Goal: Task Accomplishment & Management: Manage account settings

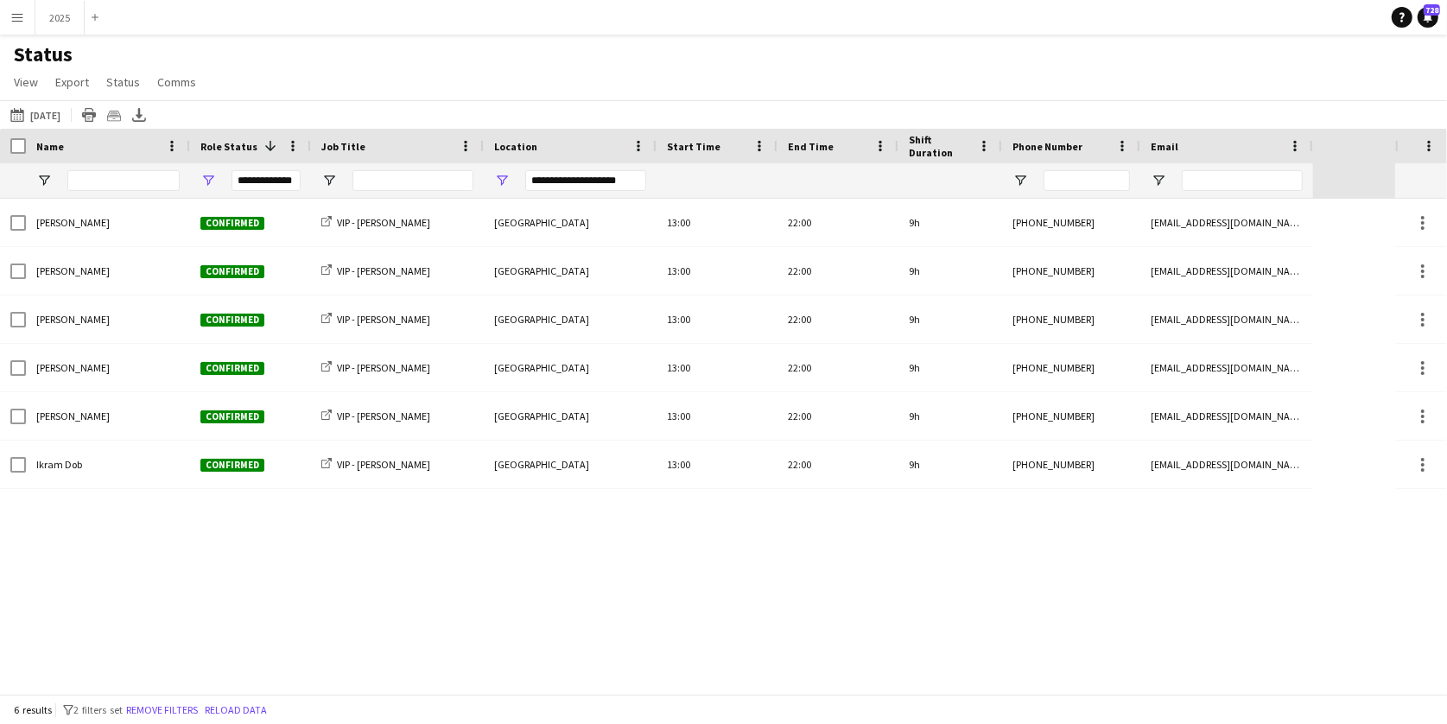
click at [925, 49] on div "Status View Views Default view New view Update view Delete view Edit name Custo…" at bounding box center [723, 70] width 1447 height 59
click at [61, 20] on button "2025 Close" at bounding box center [59, 18] width 49 height 34
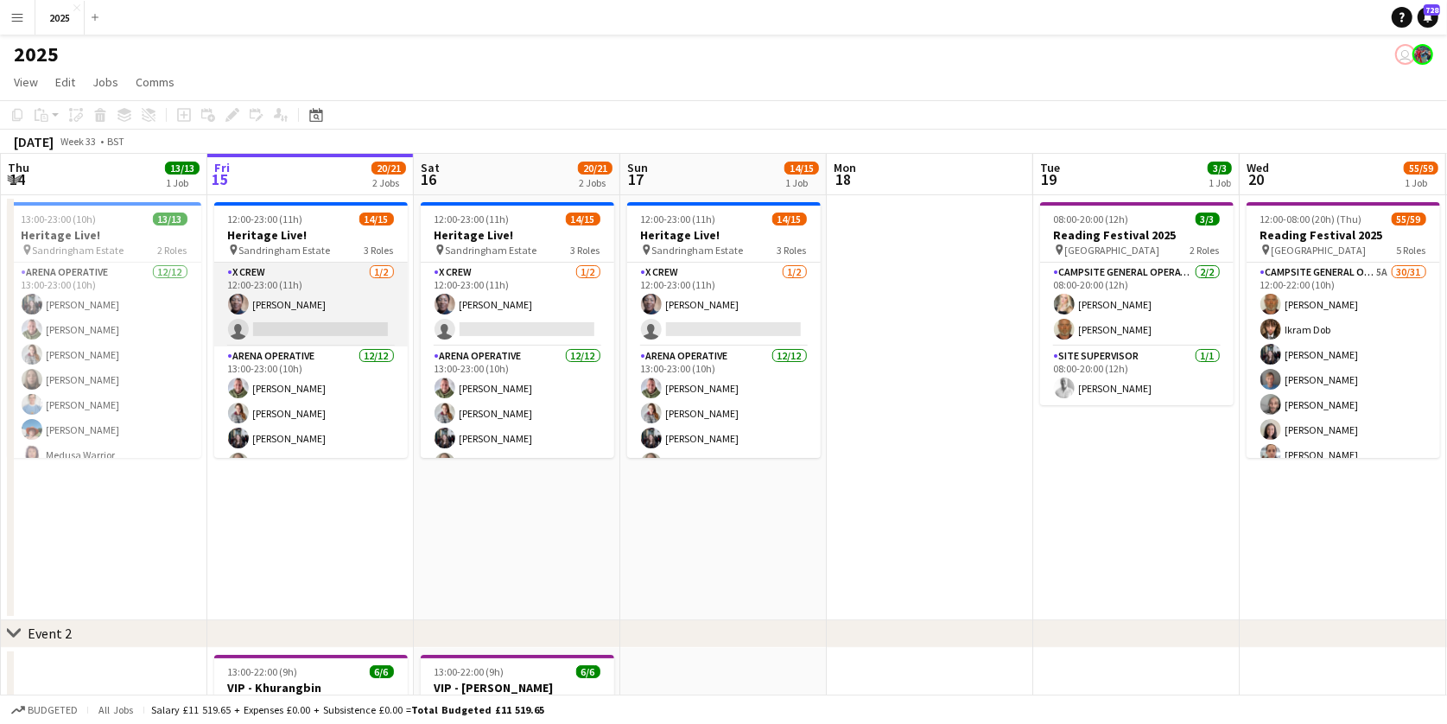
scroll to position [0, 411]
click at [309, 329] on app-card-role "X Crew [DATE] 12:00-23:00 (11h) [PERSON_NAME] single-neutral-actions" at bounding box center [312, 305] width 194 height 84
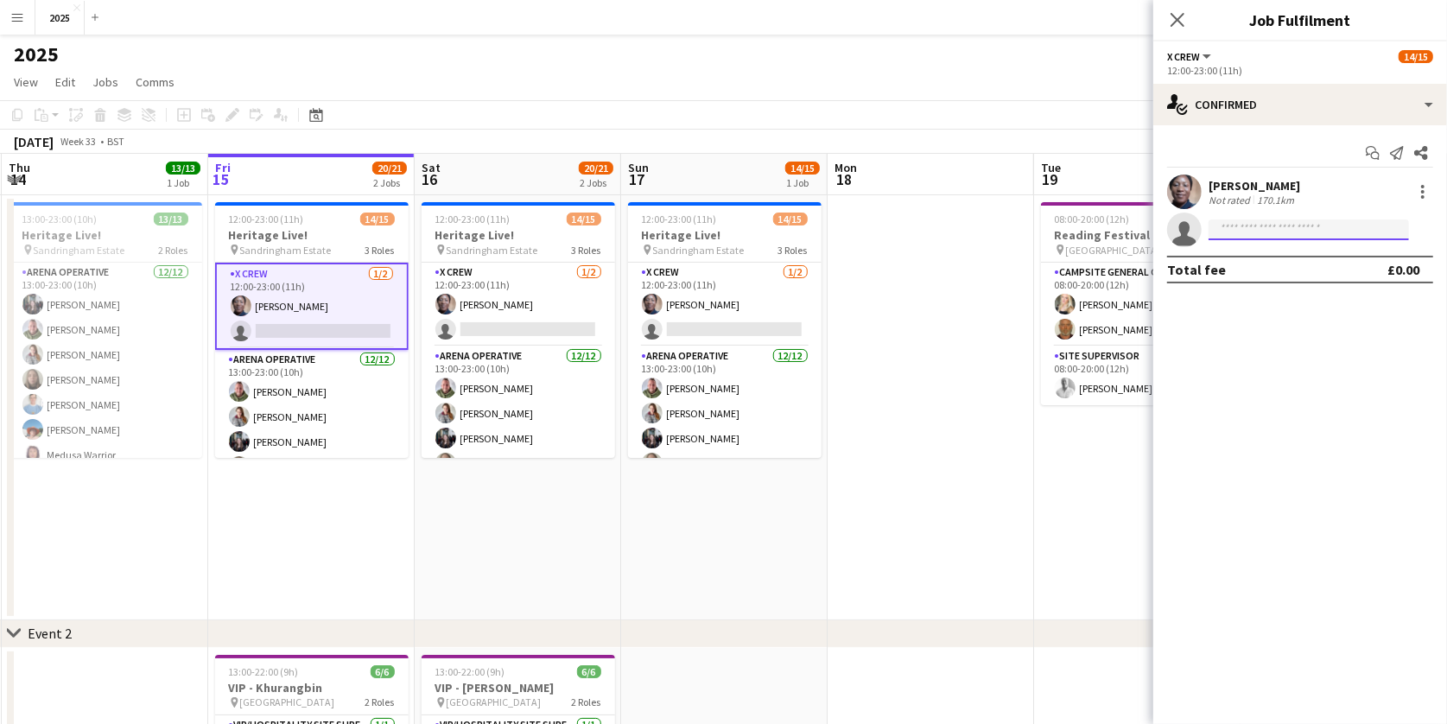
click at [1255, 232] on input at bounding box center [1309, 229] width 200 height 21
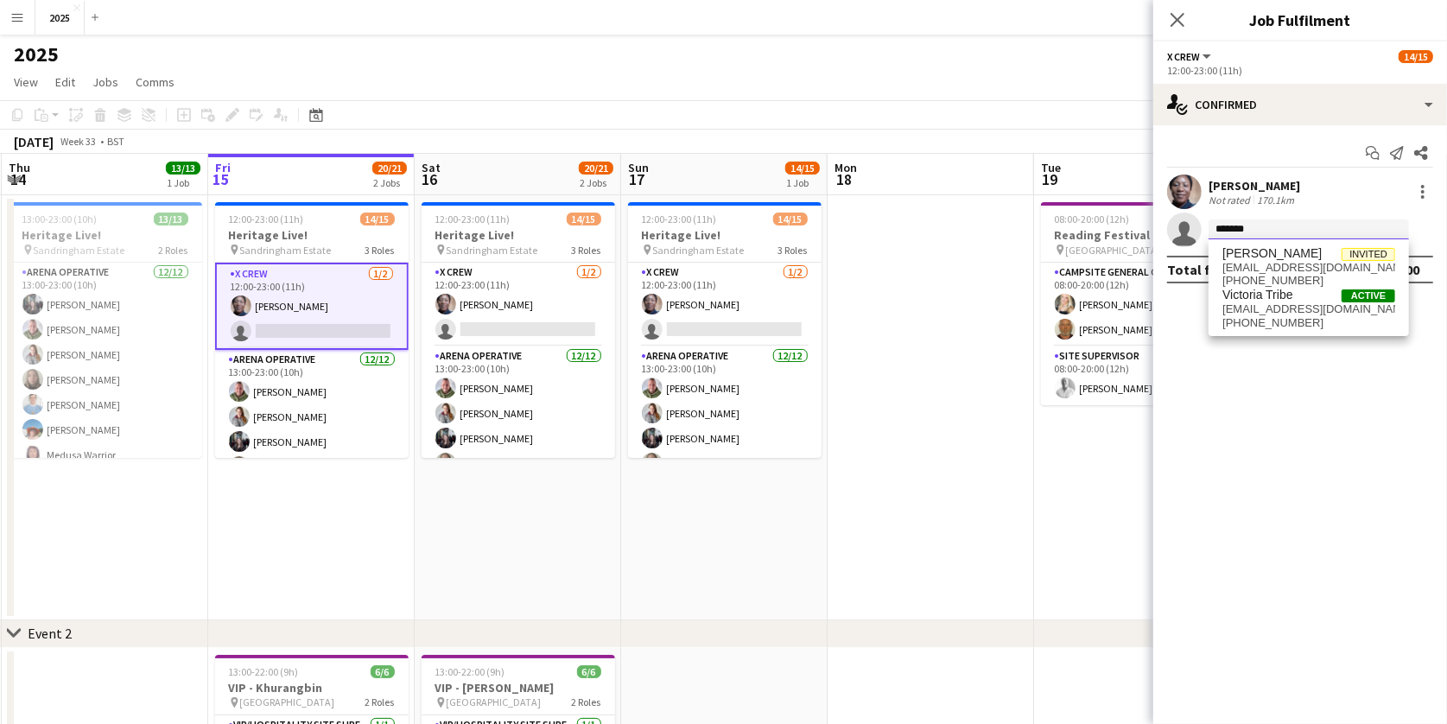
type input "********"
drag, startPoint x: 1259, startPoint y: 237, endPoint x: 1288, endPoint y: 274, distance: 47.4
click at [1288, 274] on span "[PHONE_NUMBER]" at bounding box center [1309, 281] width 173 height 14
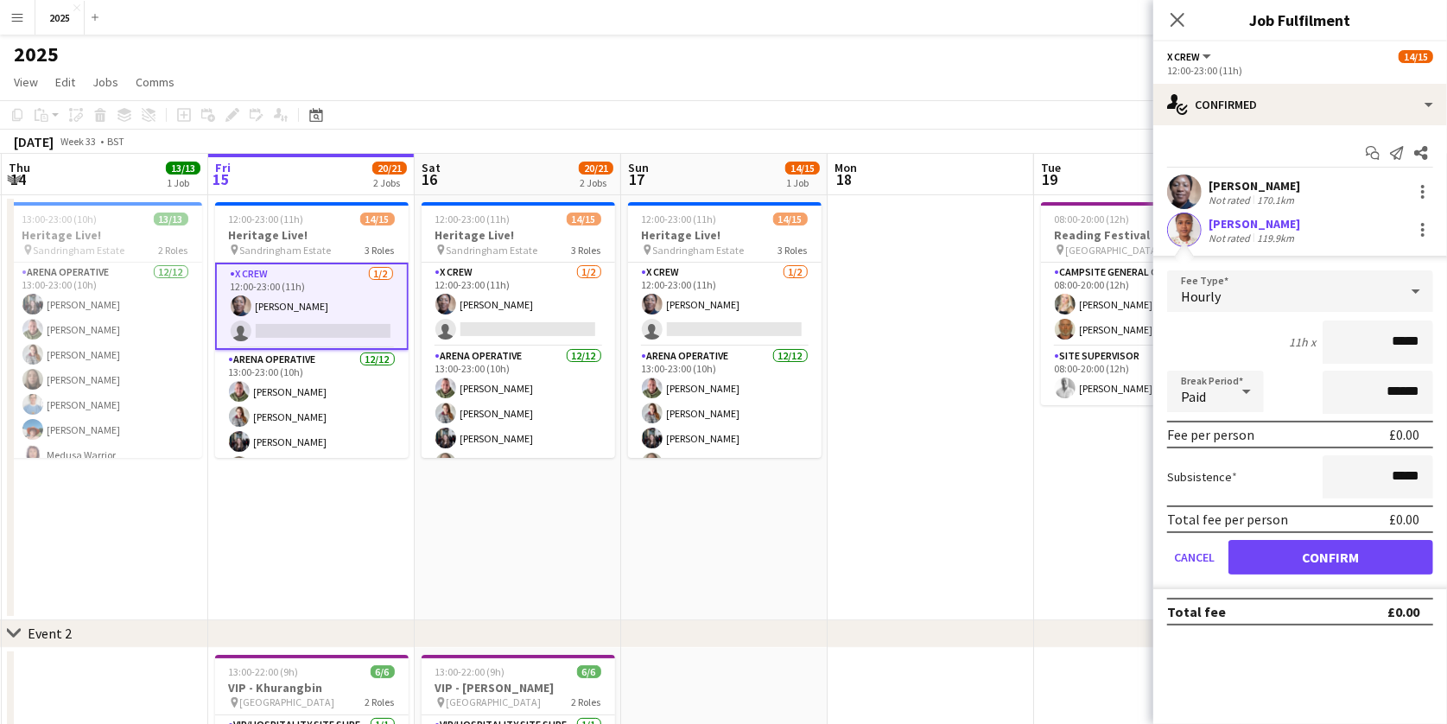
click at [1254, 550] on button "Confirm" at bounding box center [1331, 557] width 205 height 35
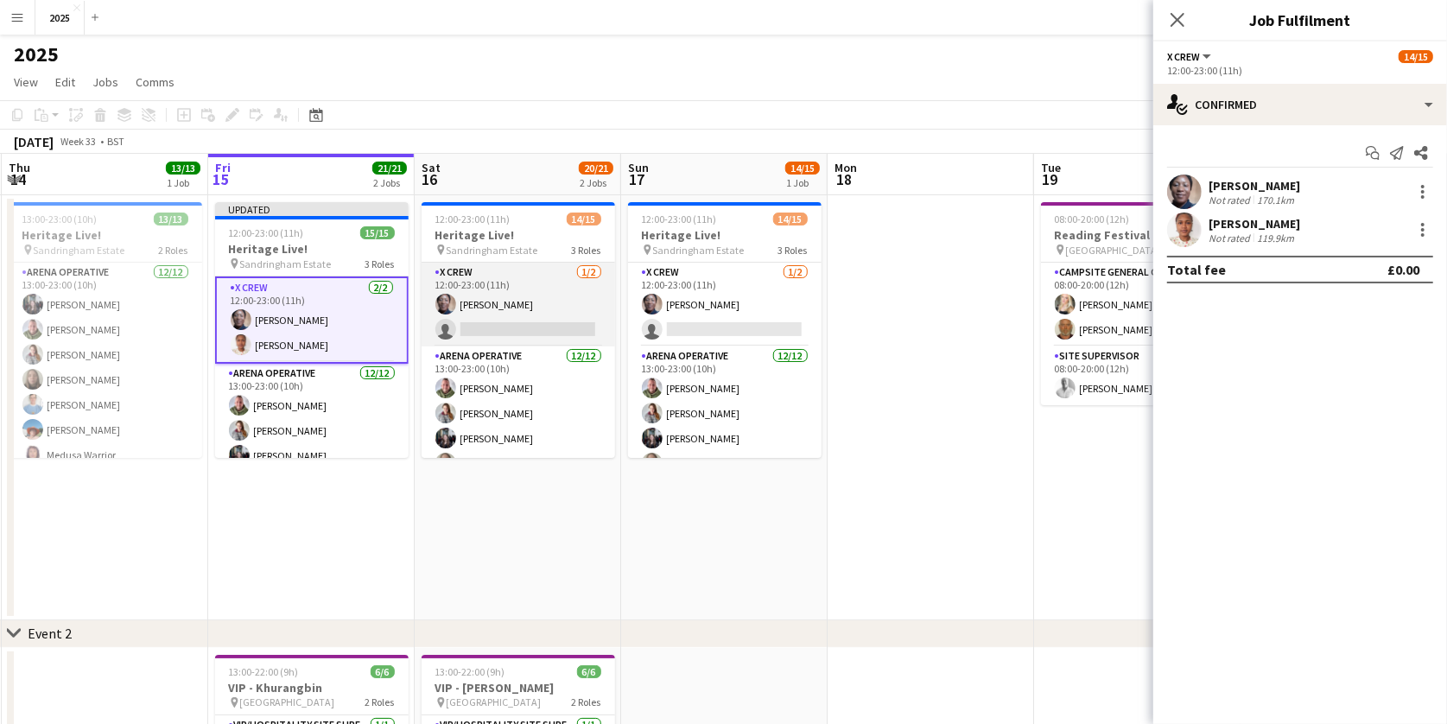
click at [585, 323] on app-card-role "X Crew [DATE] 12:00-23:00 (11h) [PERSON_NAME] single-neutral-actions" at bounding box center [519, 305] width 194 height 84
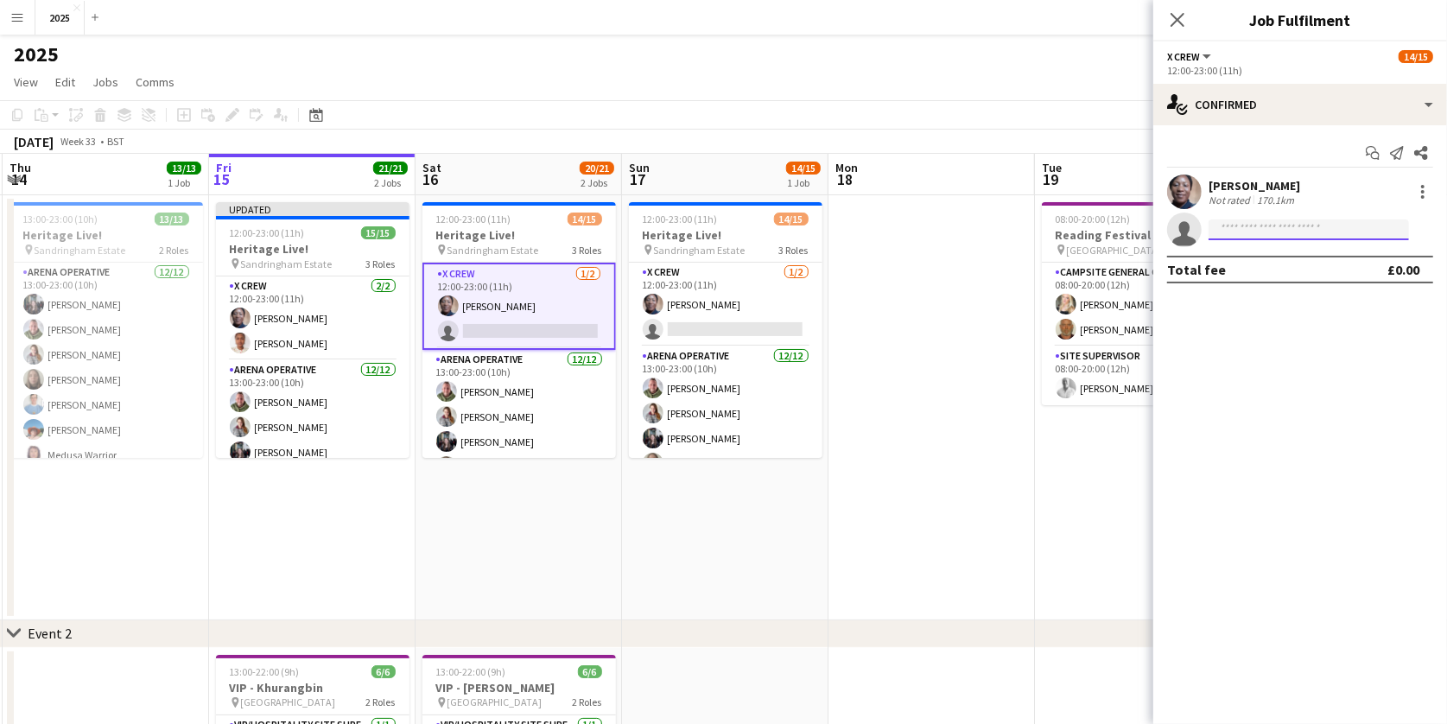
click at [1248, 234] on input at bounding box center [1309, 229] width 200 height 21
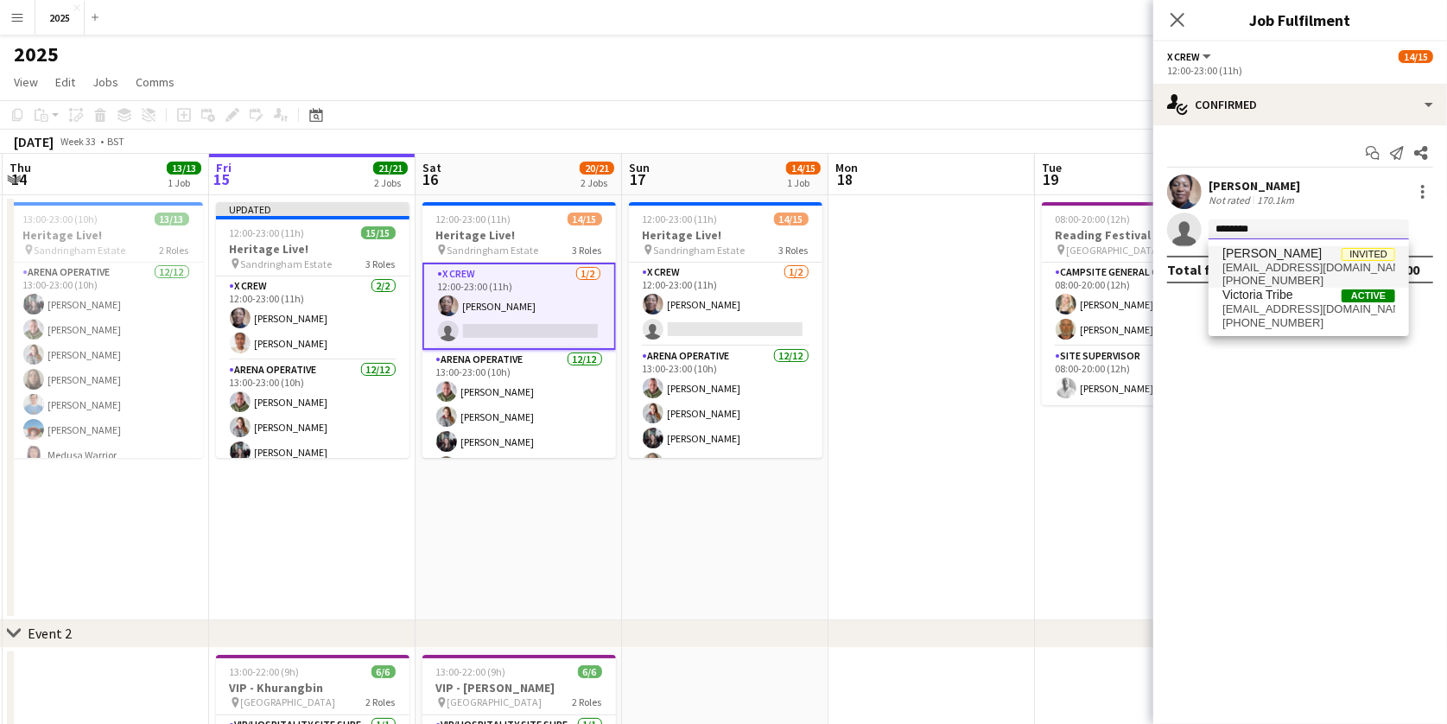
type input "********"
drag, startPoint x: 1278, startPoint y: 258, endPoint x: 1282, endPoint y: 266, distance: 8.9
click at [1282, 266] on span "[EMAIL_ADDRESS][DOMAIN_NAME]" at bounding box center [1309, 268] width 173 height 14
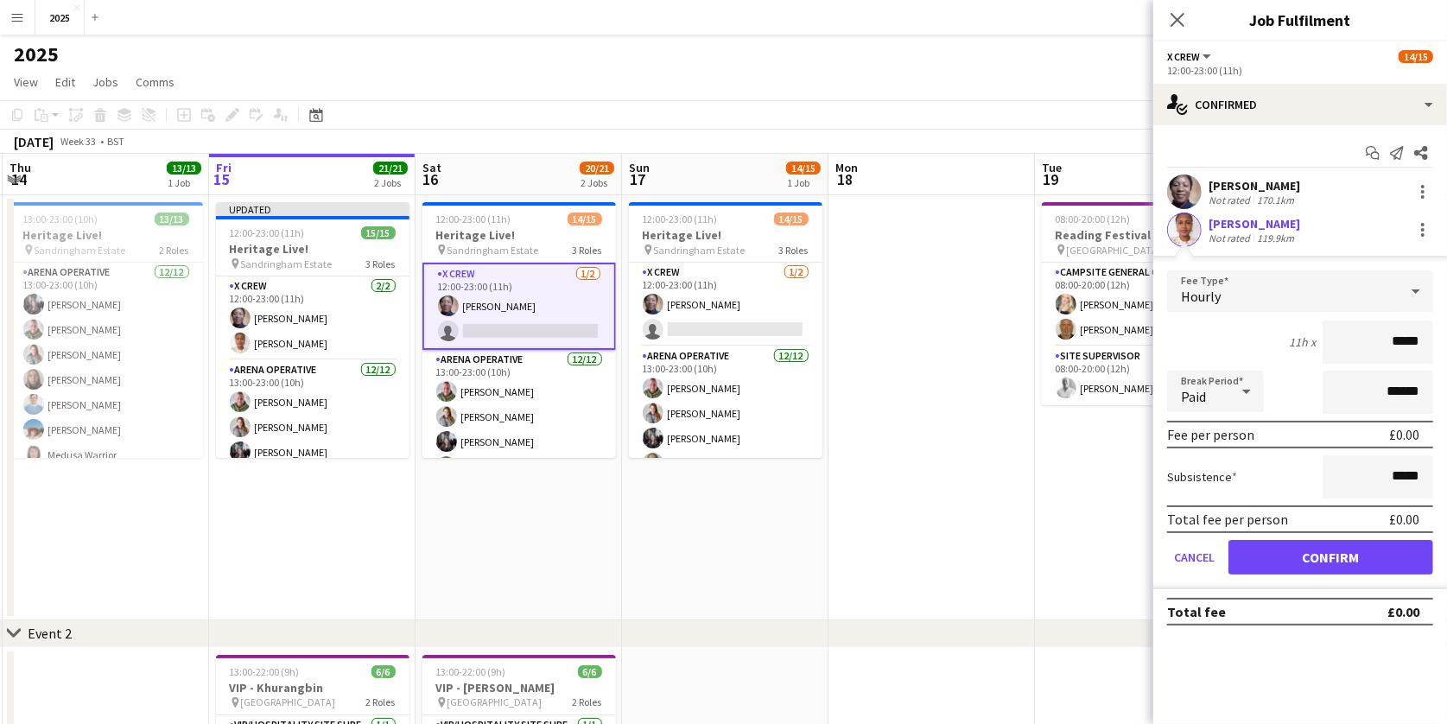
click at [1265, 556] on button "Confirm" at bounding box center [1331, 557] width 205 height 35
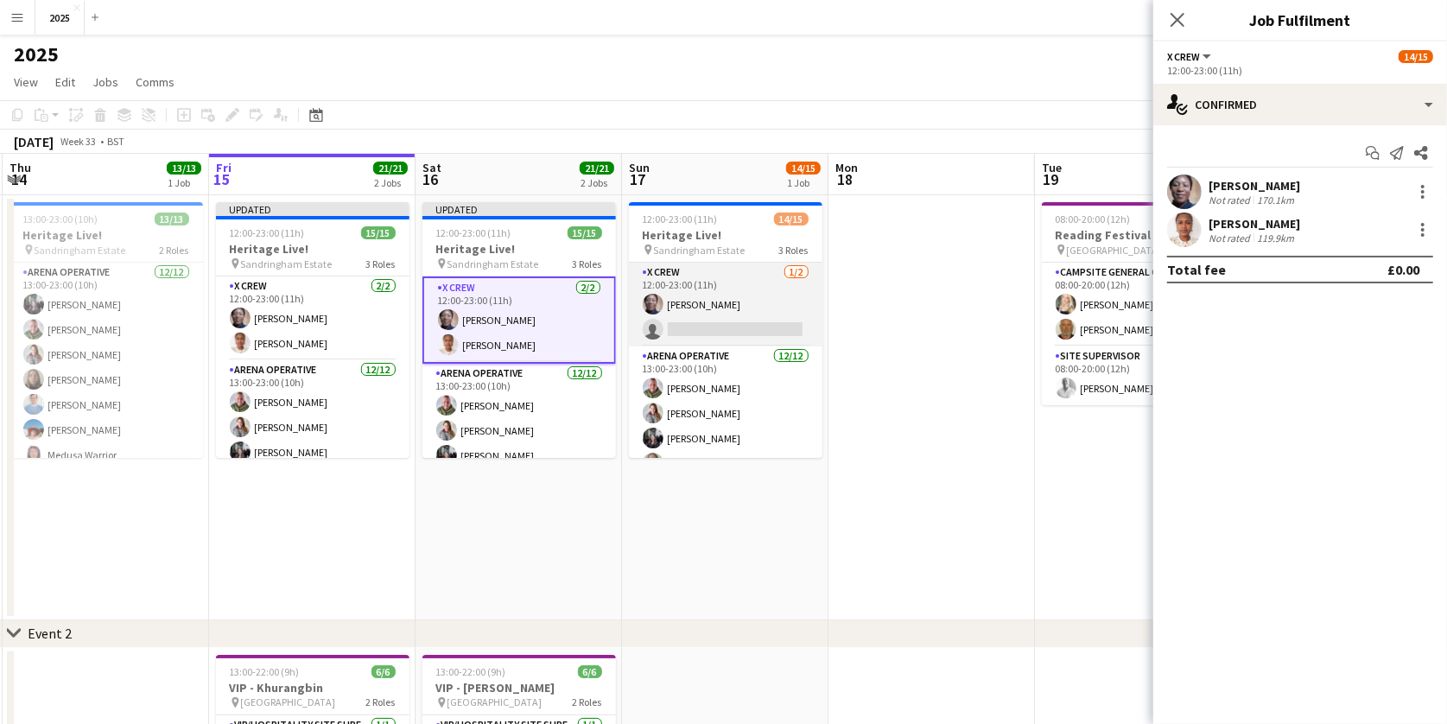
click at [698, 326] on app-card-role "X Crew [DATE] 12:00-23:00 (11h) [PERSON_NAME] single-neutral-actions" at bounding box center [726, 305] width 194 height 84
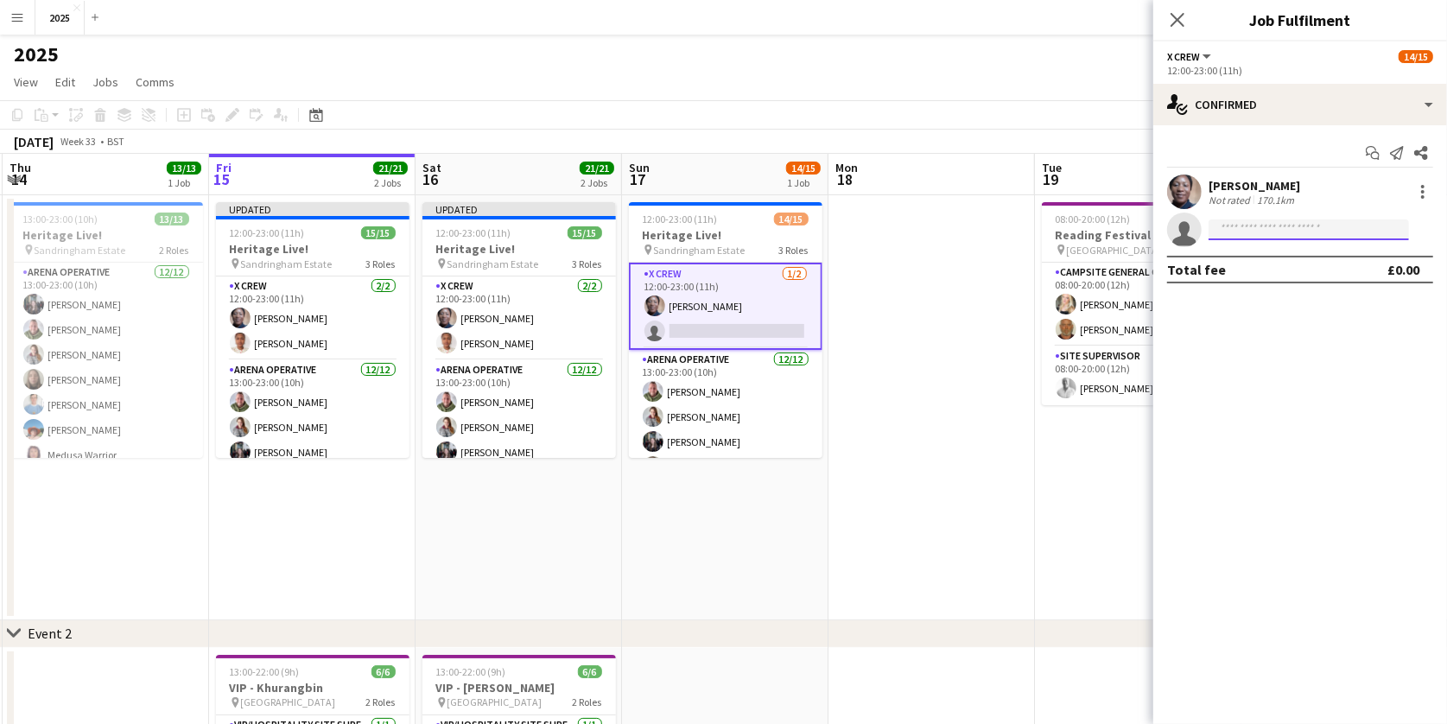
click at [1245, 229] on input at bounding box center [1309, 229] width 200 height 21
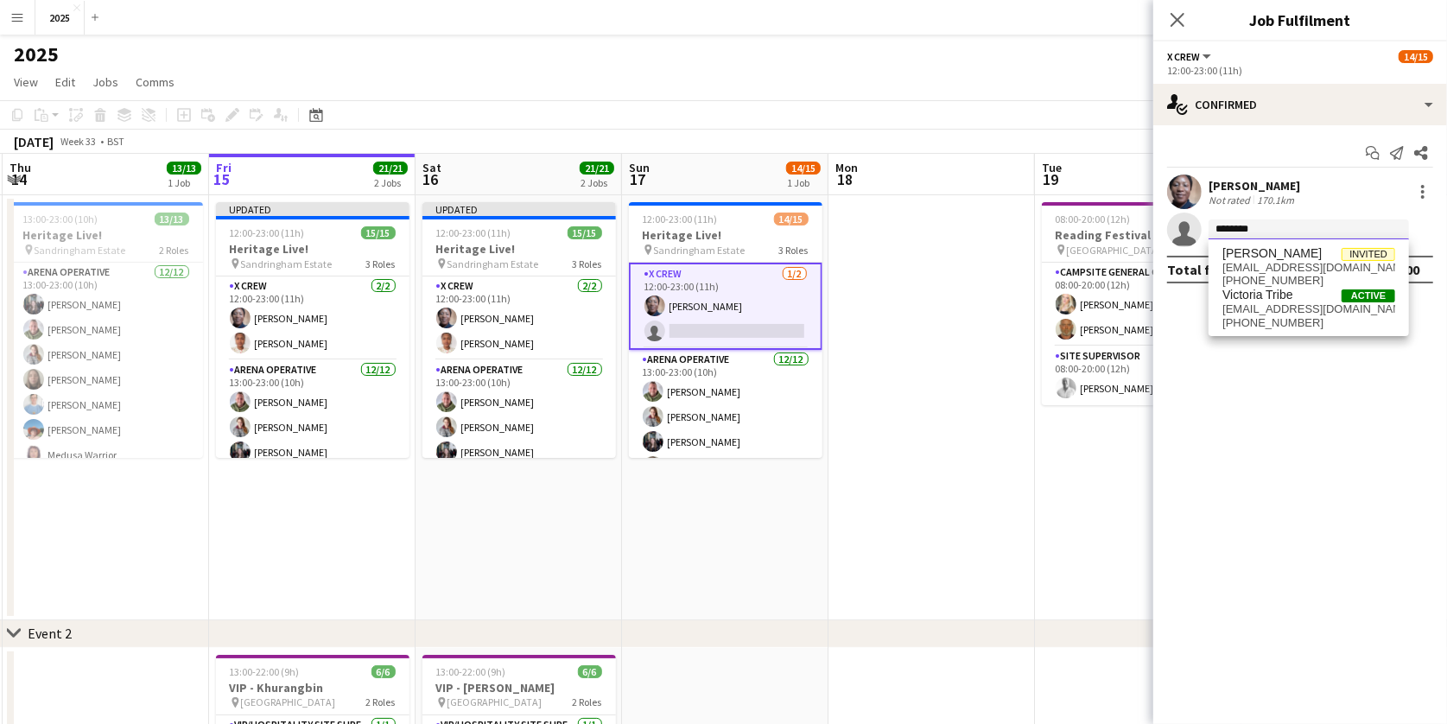
type input "********"
drag, startPoint x: 1245, startPoint y: 229, endPoint x: 1272, endPoint y: 275, distance: 53.1
click at [1272, 275] on span "[PHONE_NUMBER]" at bounding box center [1309, 281] width 173 height 14
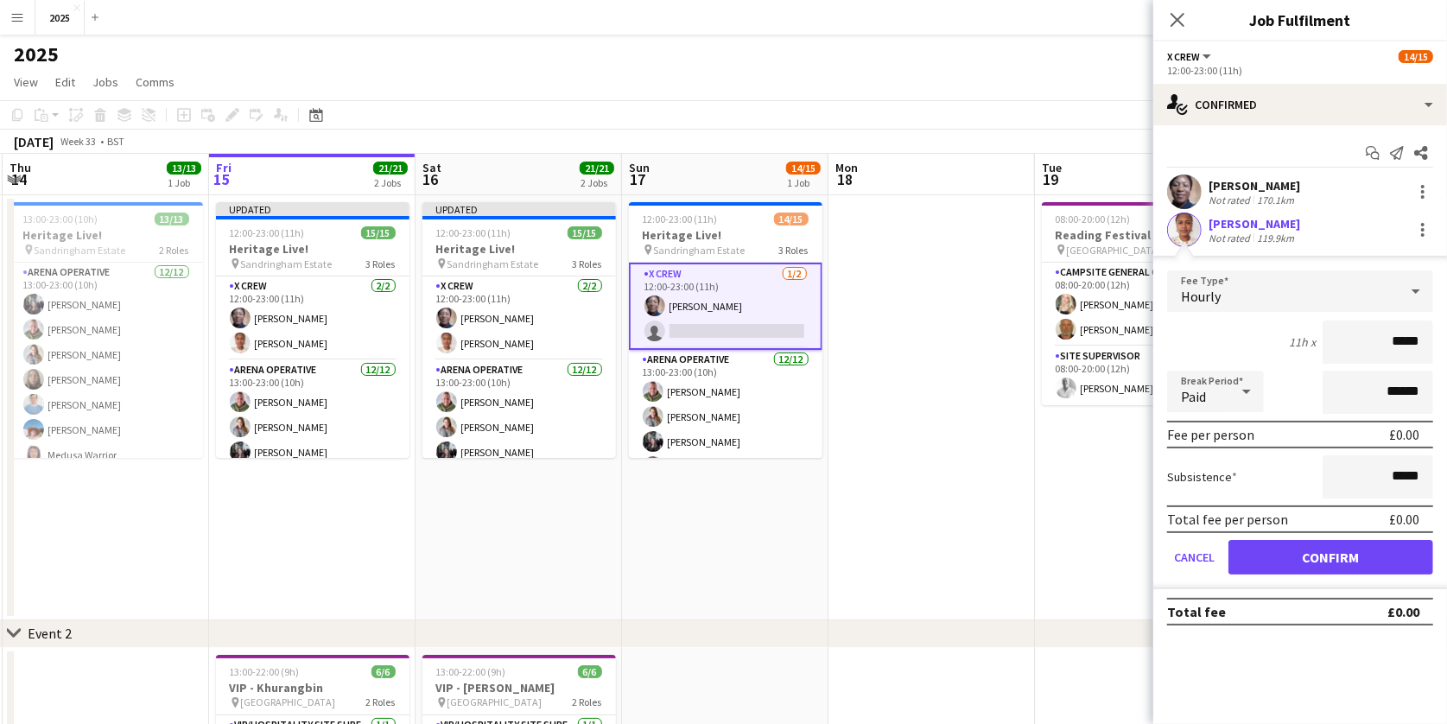
click at [1294, 548] on button "Confirm" at bounding box center [1331, 557] width 205 height 35
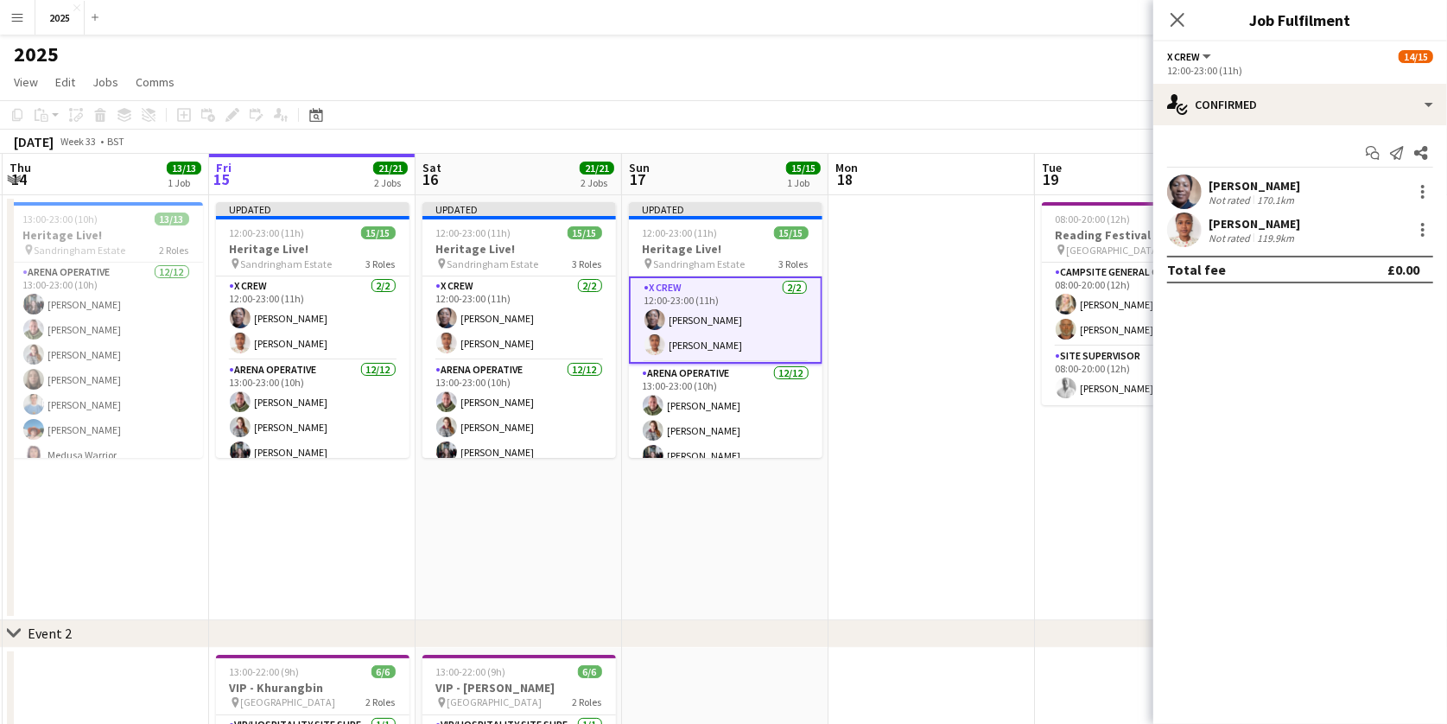
click at [981, 301] on app-date-cell at bounding box center [932, 407] width 206 height 425
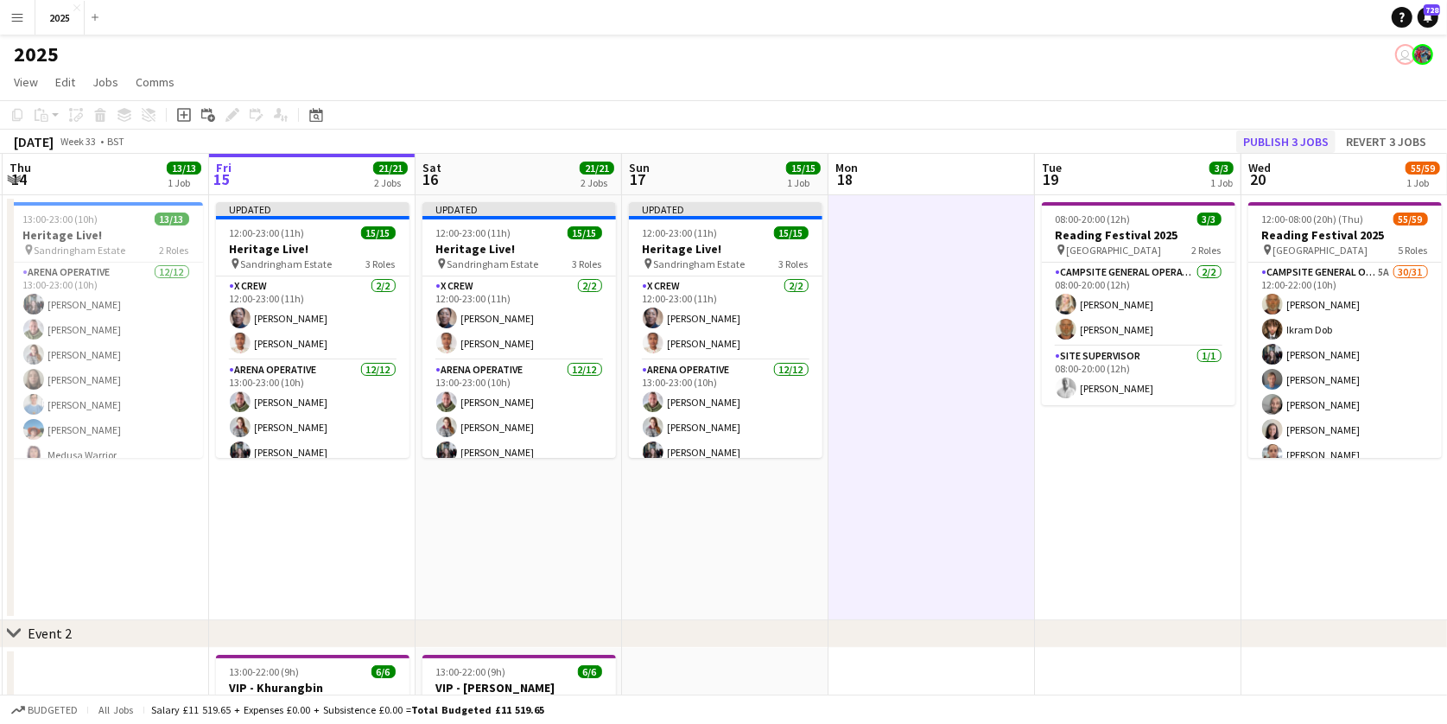
click at [1292, 144] on button "Publish 3 jobs" at bounding box center [1285, 141] width 99 height 22
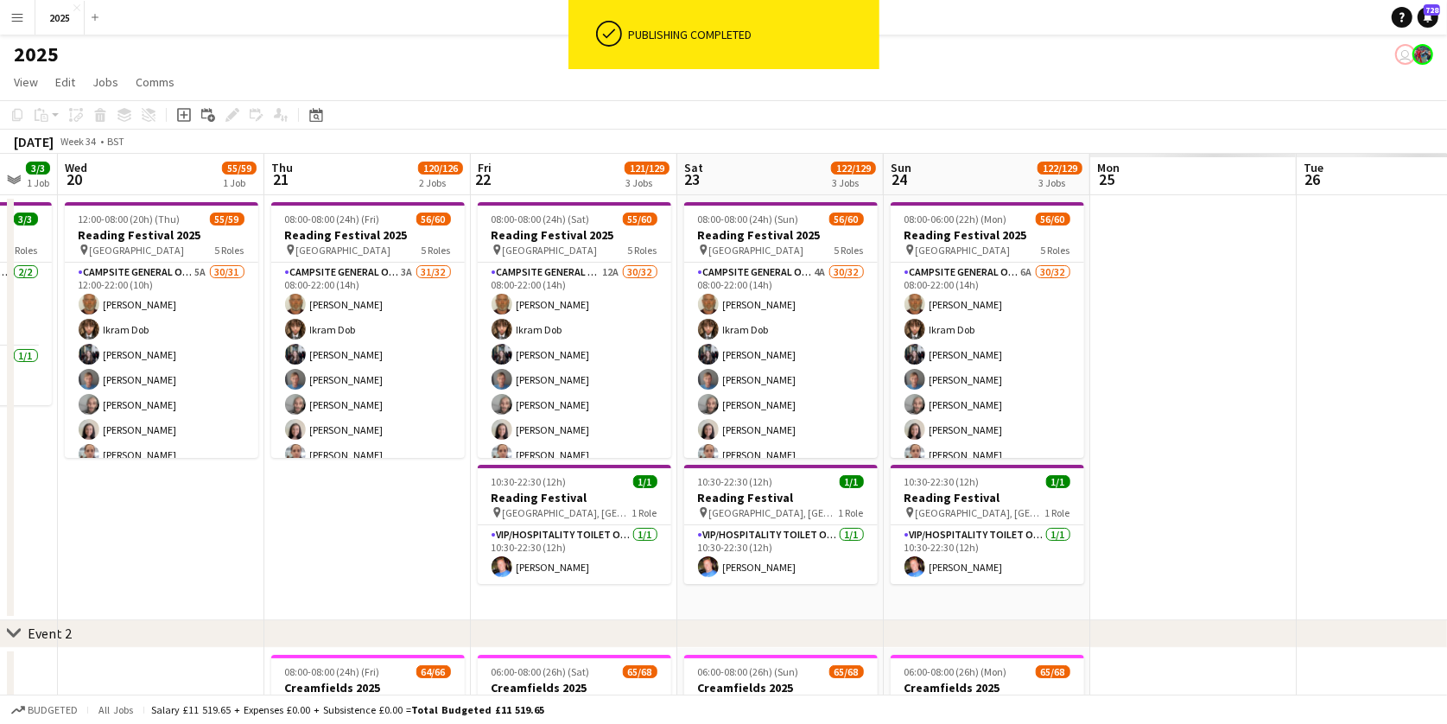
scroll to position [0, 471]
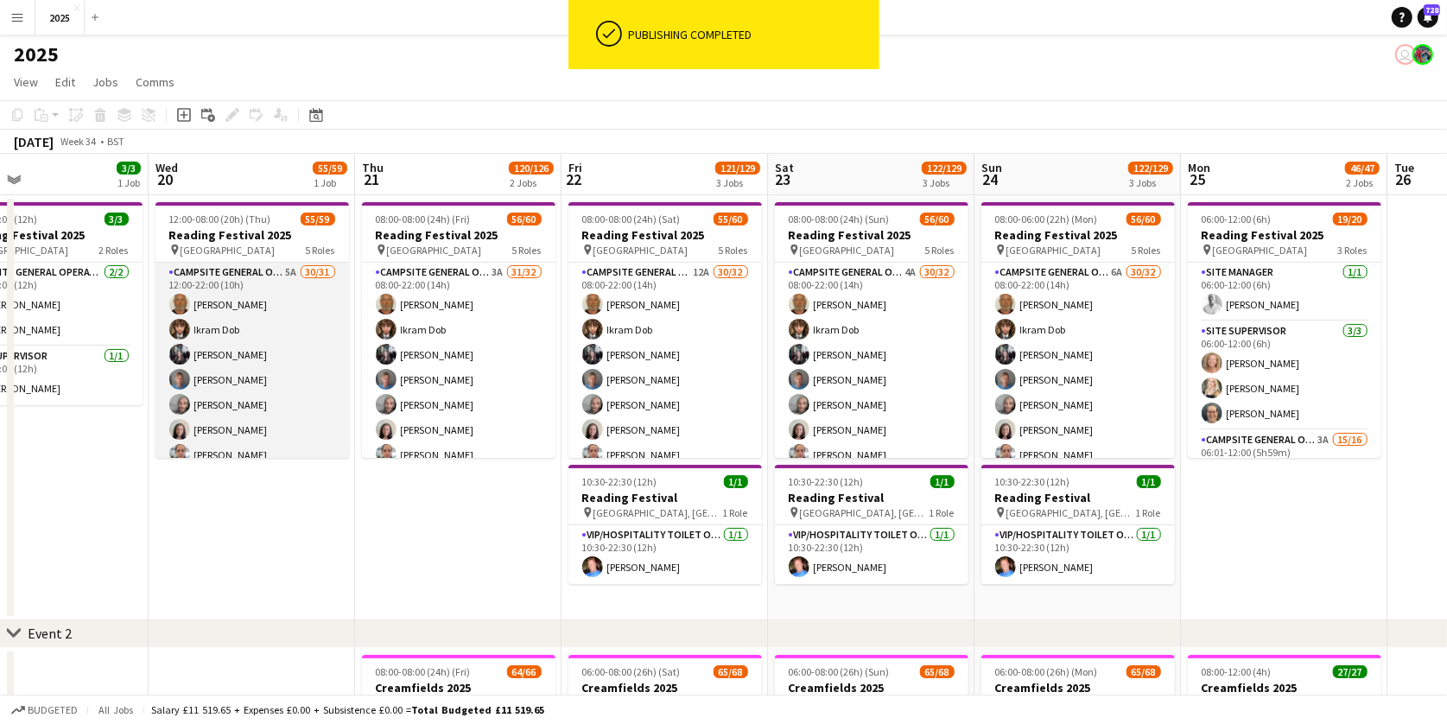
click at [290, 268] on app-card-role "Campsite General Operative 5A 30/31 12:00-22:00 (10h) [PERSON_NAME] [PERSON_NAM…" at bounding box center [253, 671] width 194 height 816
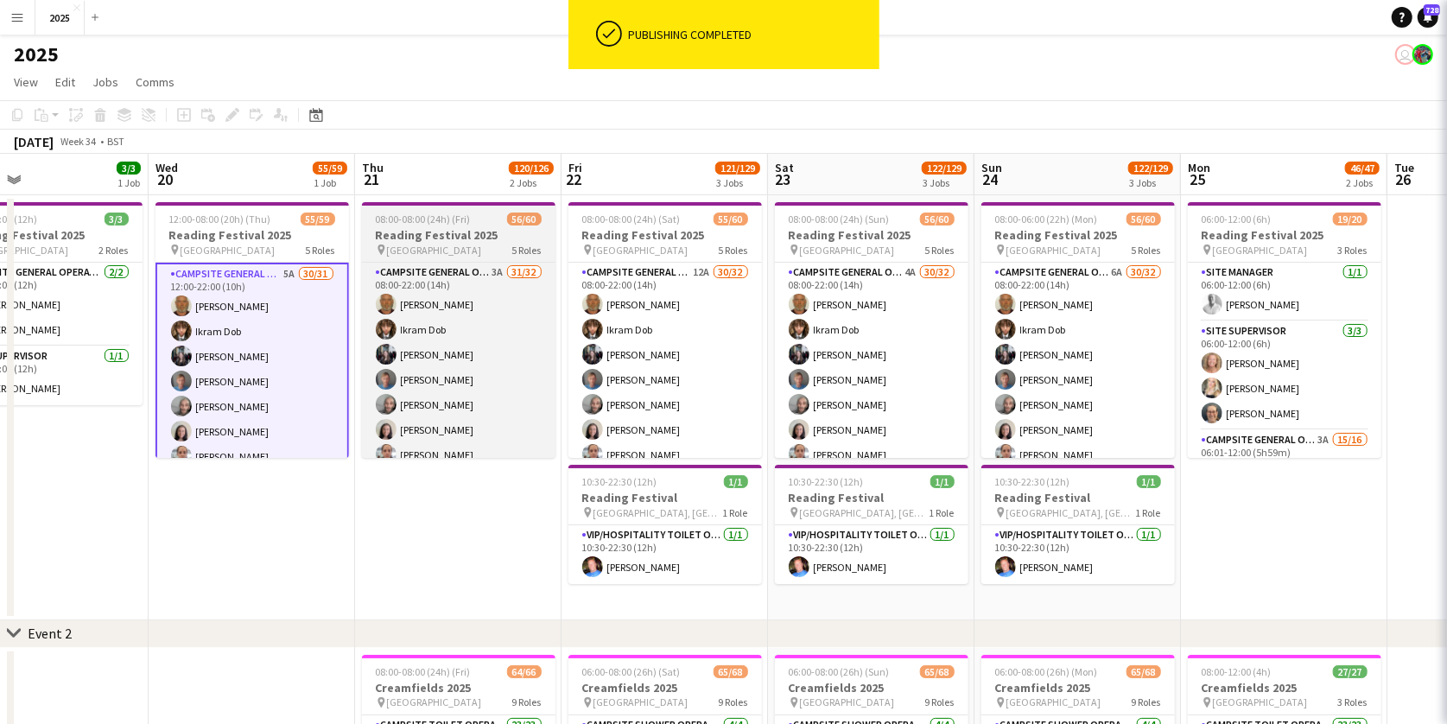
scroll to position [0, 470]
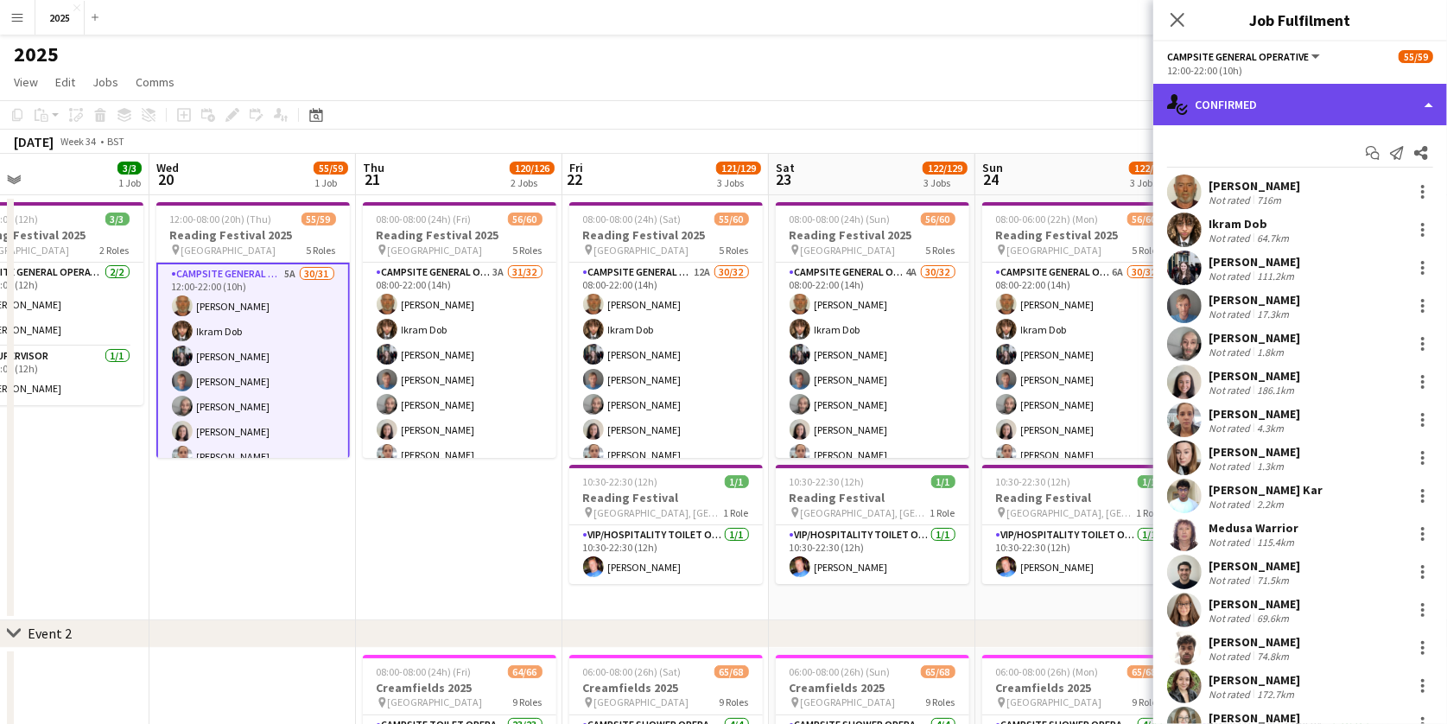
click at [1247, 103] on div "single-neutral-actions-check-2 Confirmed" at bounding box center [1300, 104] width 294 height 41
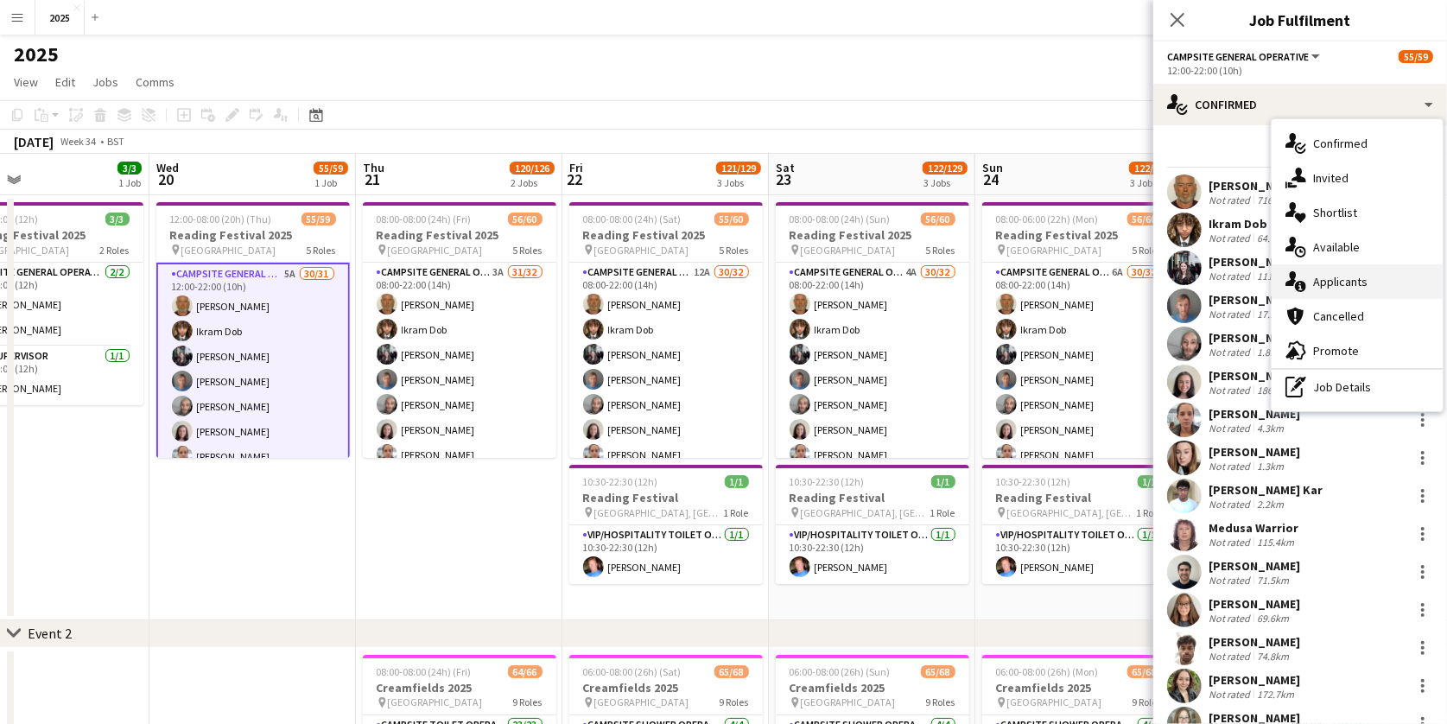
click at [1314, 290] on div "single-neutral-actions-information Applicants" at bounding box center [1357, 281] width 171 height 35
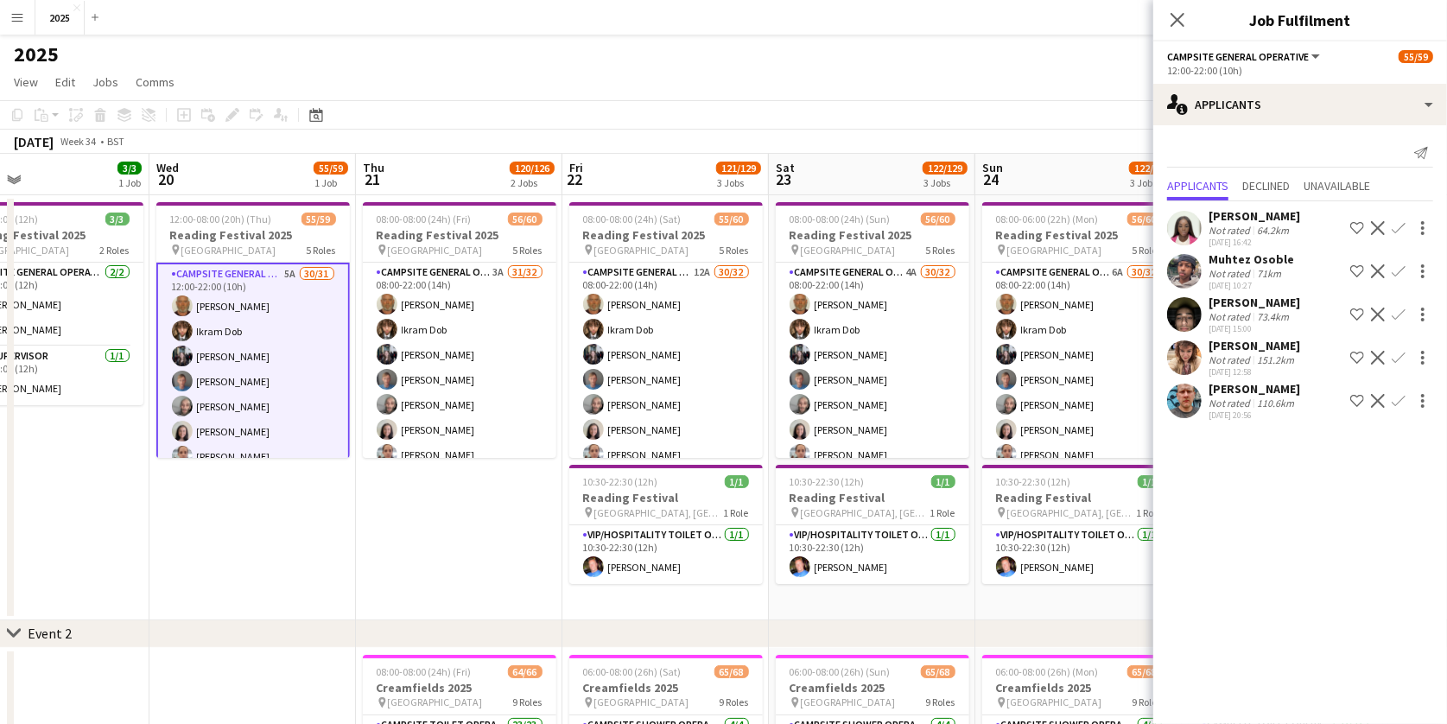
scroll to position [0, 469]
click at [431, 549] on app-date-cell "08:00-08:00 (24h) (Fri) 56/60 Reading Festival 2025 pin Richfield Avenue 5 Role…" at bounding box center [460, 407] width 206 height 425
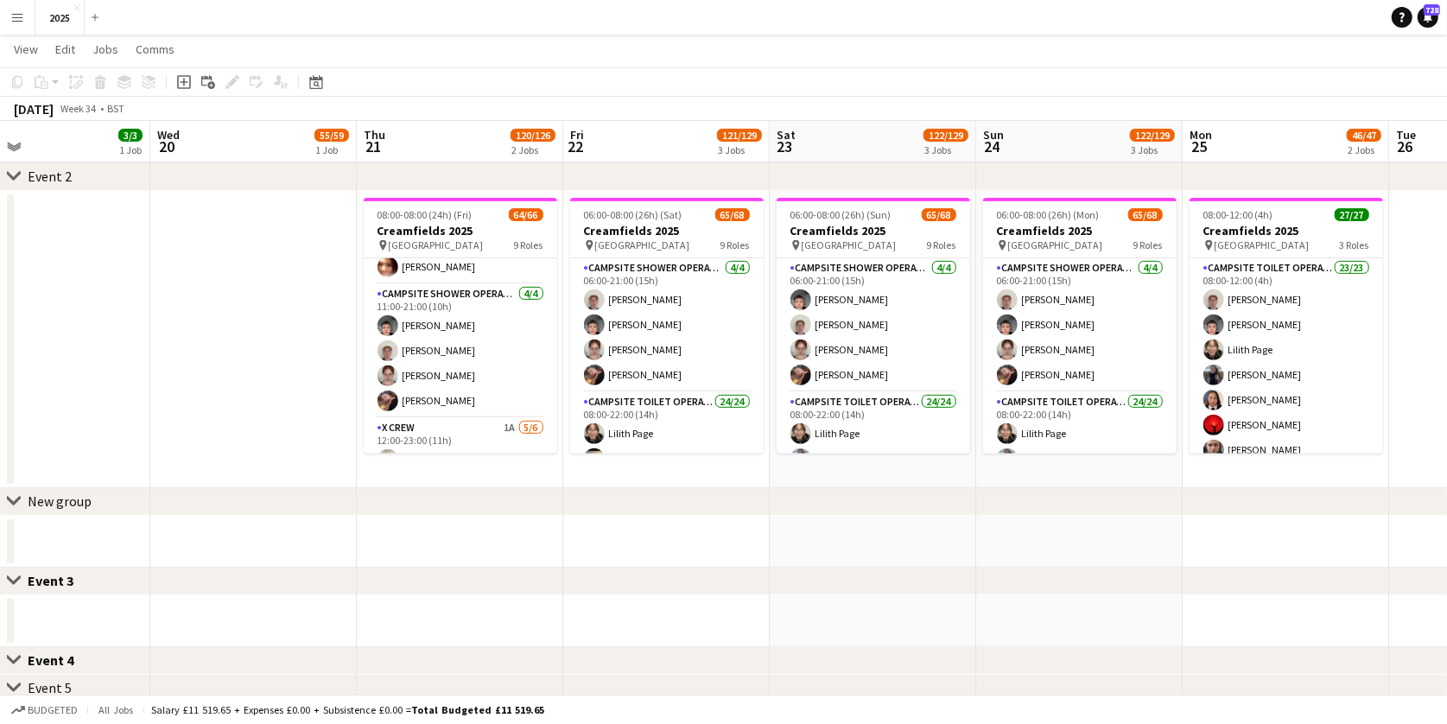
scroll to position [758, 0]
click at [508, 417] on app-card-role "X Crew 1A [DATE] 12:00-23:00 (11h) [PERSON_NAME] user [PERSON_NAME] [PERSON_NAM…" at bounding box center [461, 509] width 194 height 184
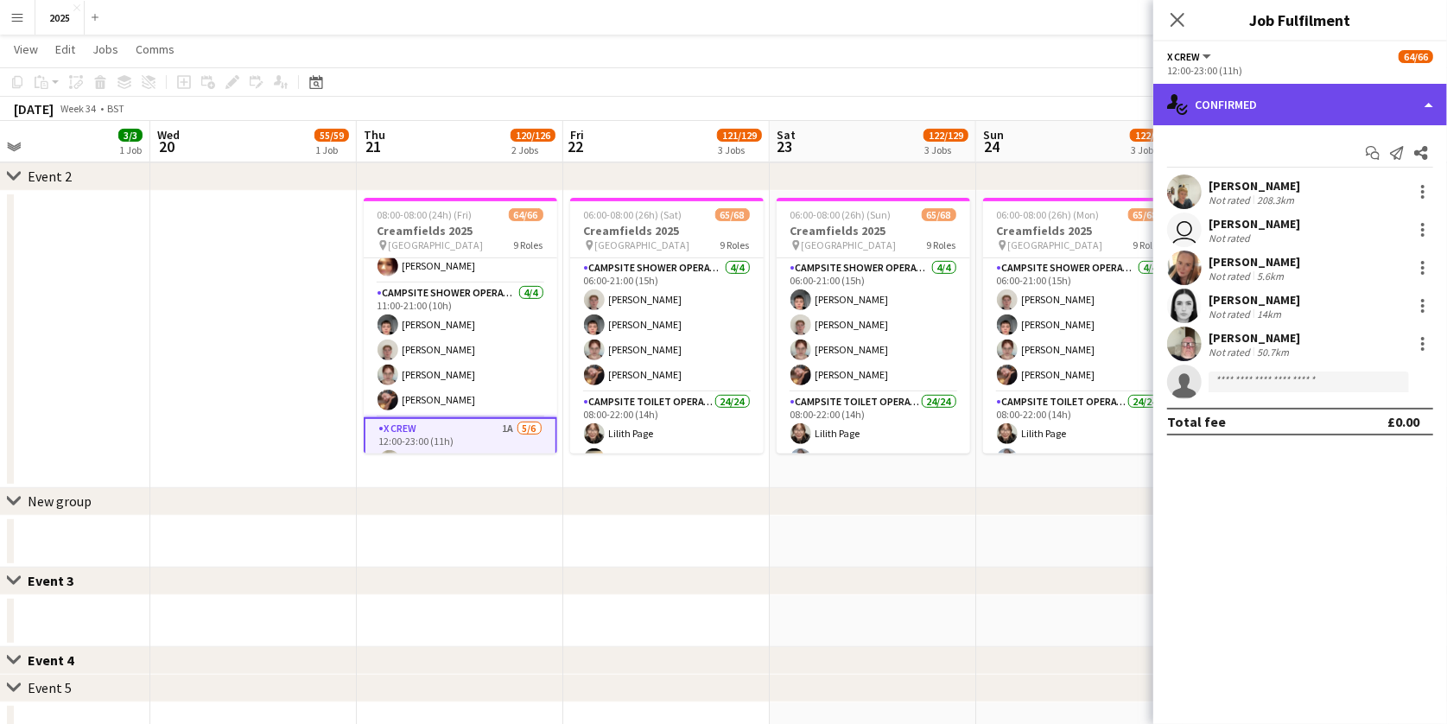
click at [1311, 99] on div "single-neutral-actions-check-2 Confirmed" at bounding box center [1300, 104] width 294 height 41
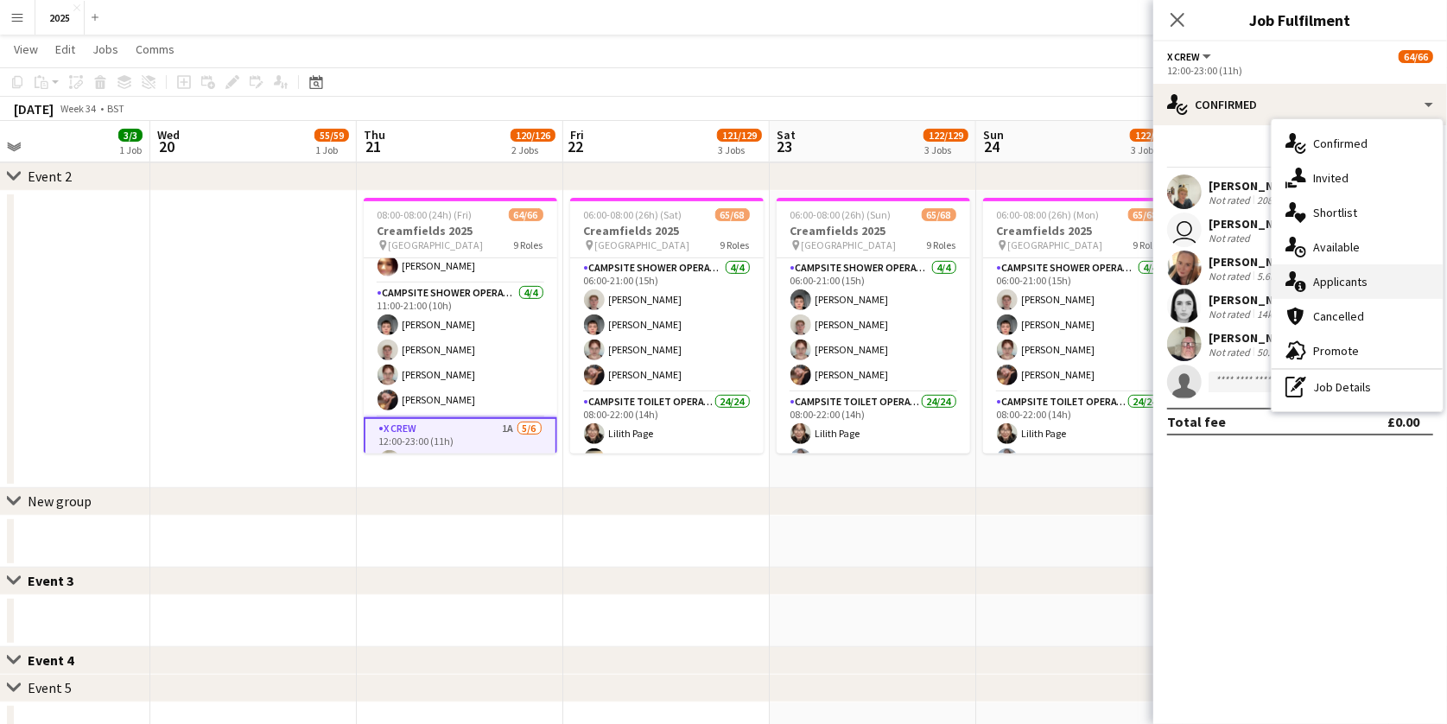
click at [1337, 284] on div "single-neutral-actions-information Applicants" at bounding box center [1357, 281] width 171 height 35
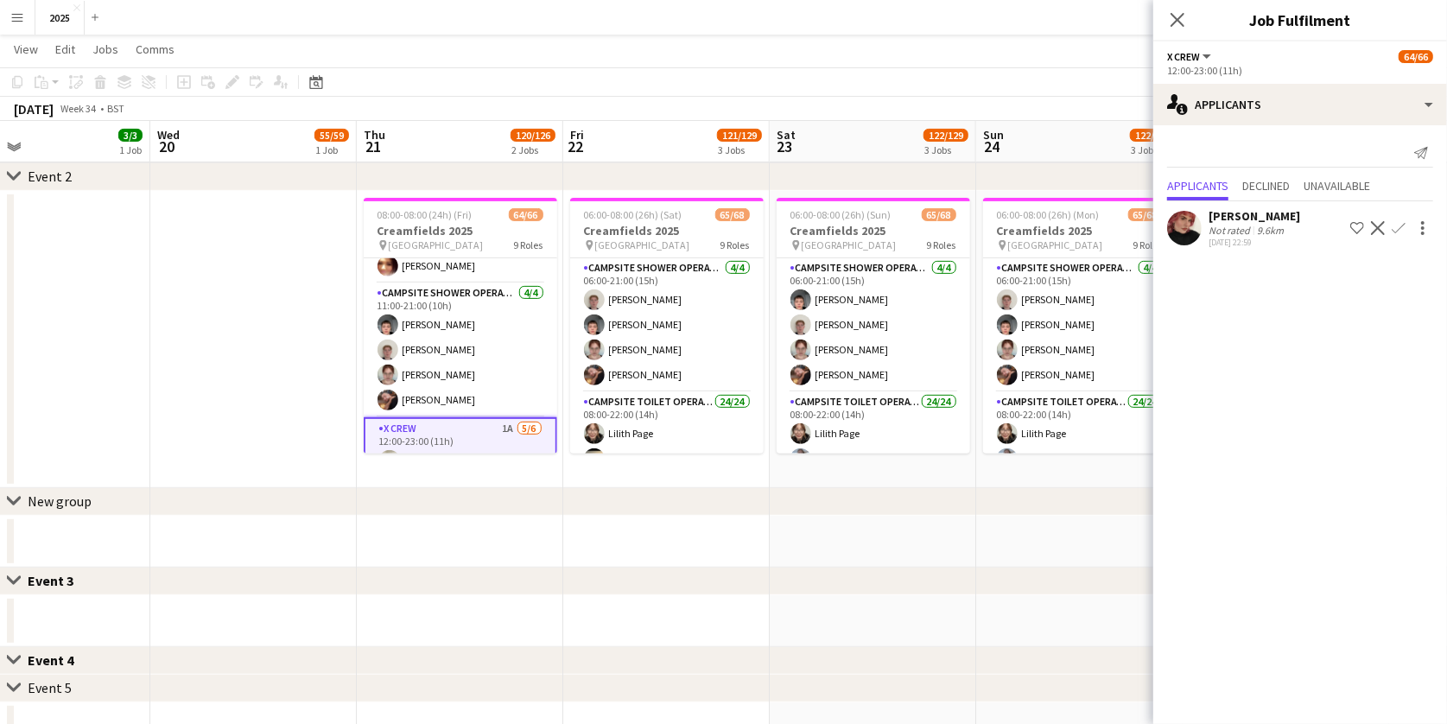
click at [1397, 221] on app-icon "Confirm" at bounding box center [1399, 228] width 14 height 14
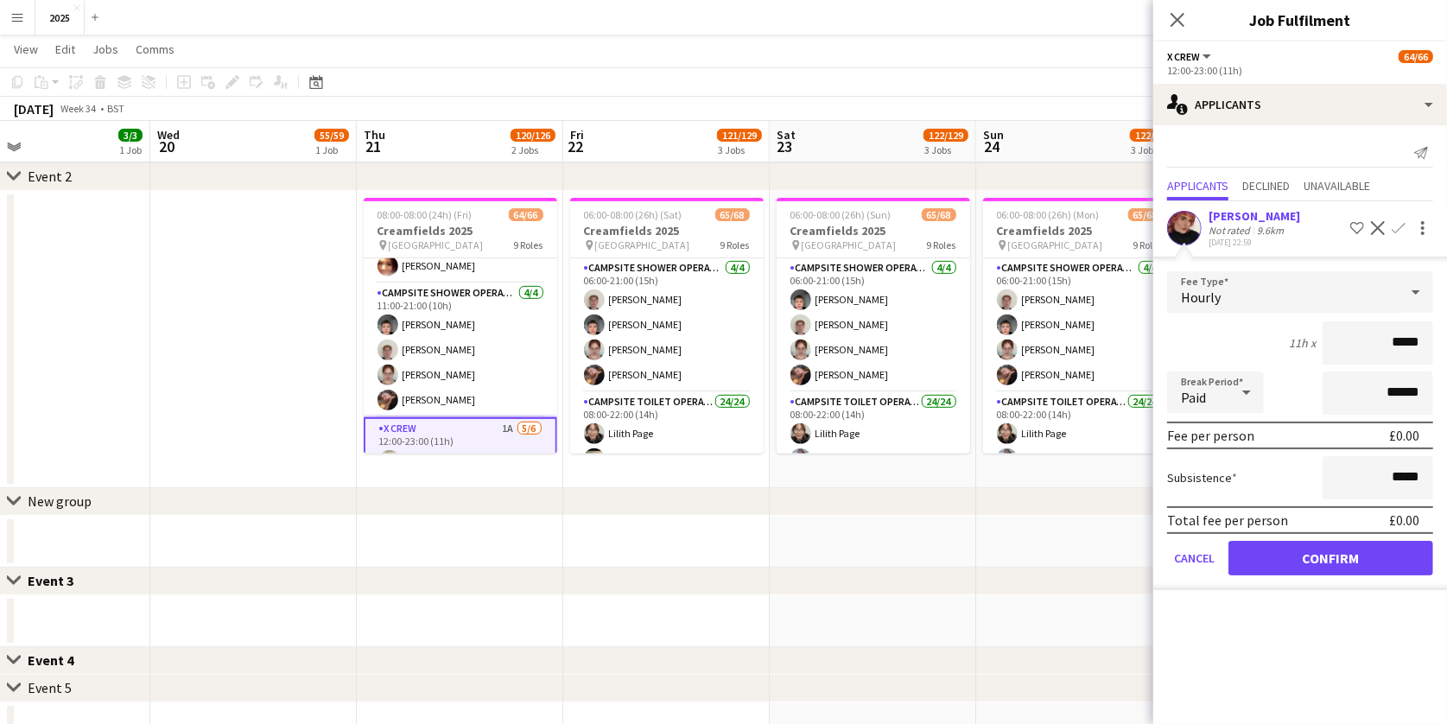
click at [1303, 543] on button "Confirm" at bounding box center [1331, 558] width 205 height 35
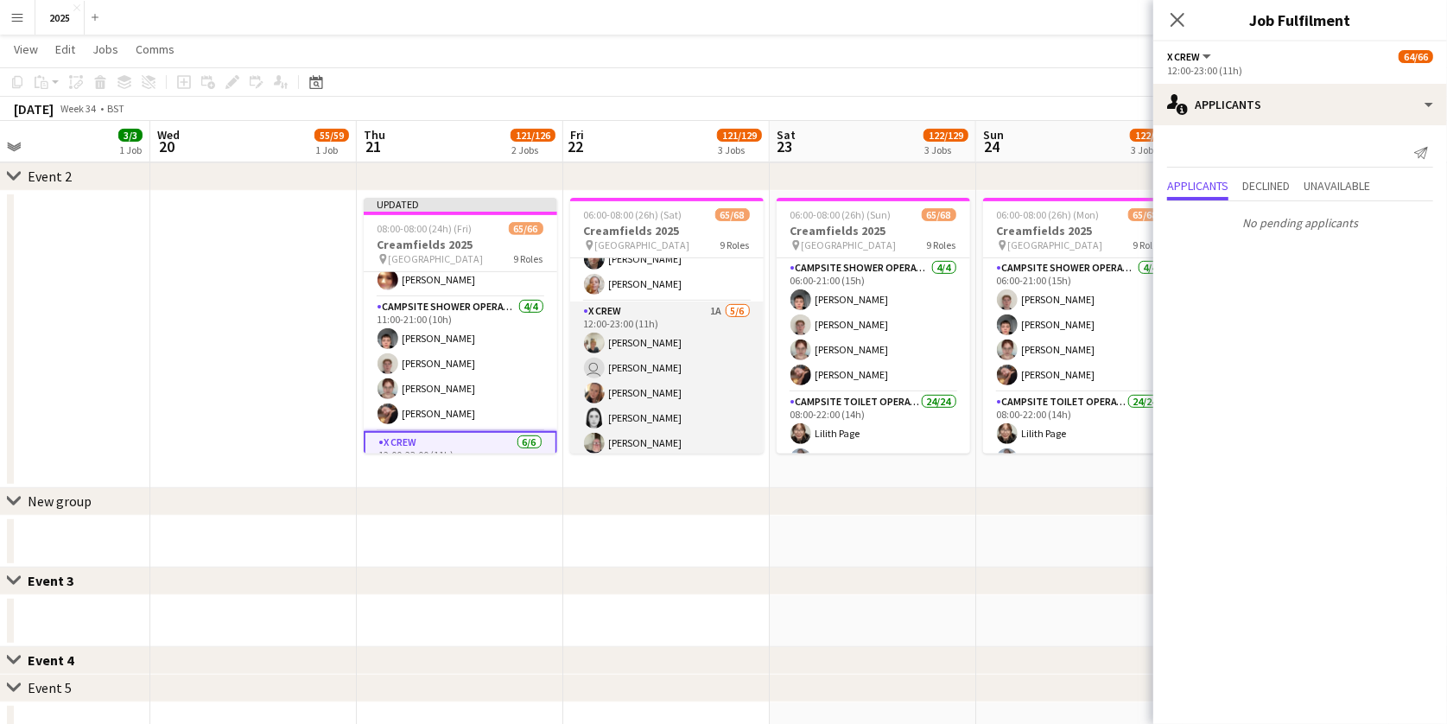
scroll to position [983, 0]
click at [718, 301] on app-card-role "X Crew 1A [DATE] 12:00-23:00 (11h) [PERSON_NAME] user [PERSON_NAME] [PERSON_NAM…" at bounding box center [667, 393] width 194 height 184
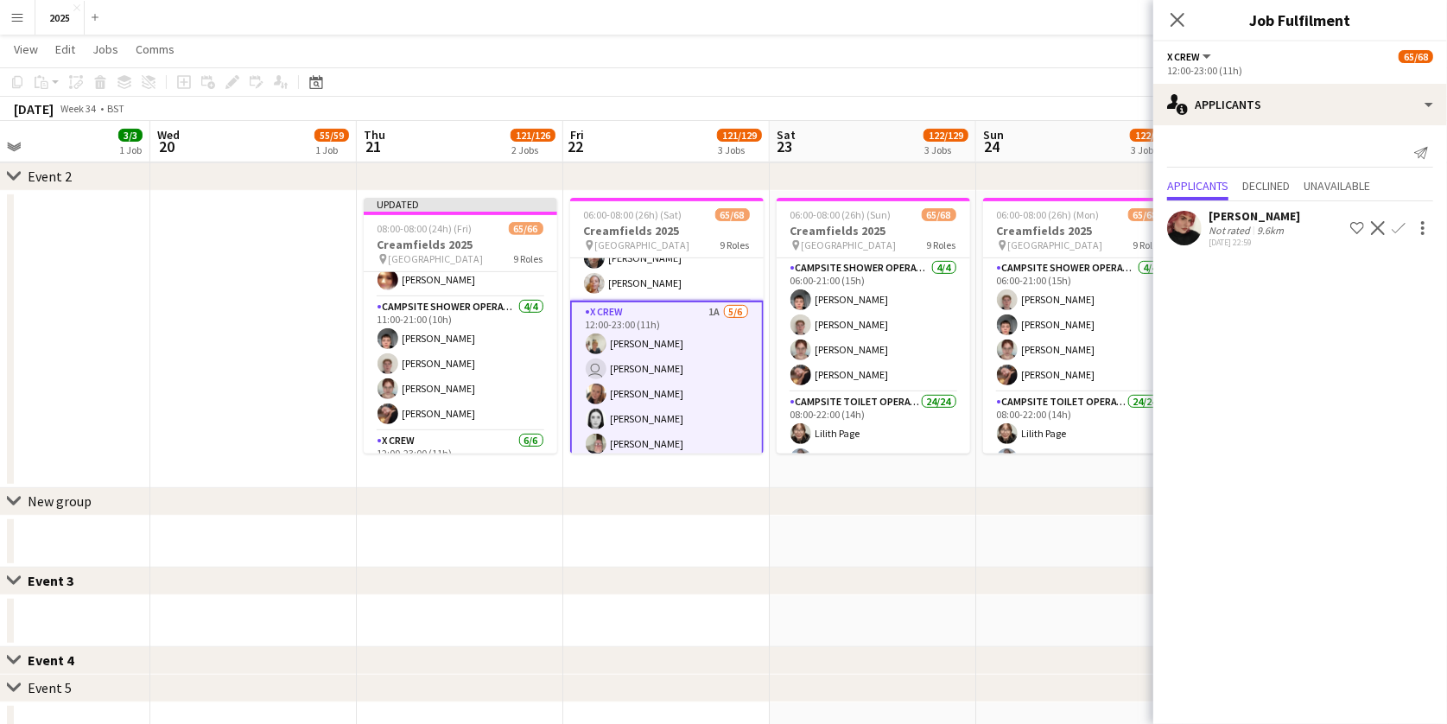
click at [1401, 221] on app-icon "Confirm" at bounding box center [1399, 228] width 14 height 14
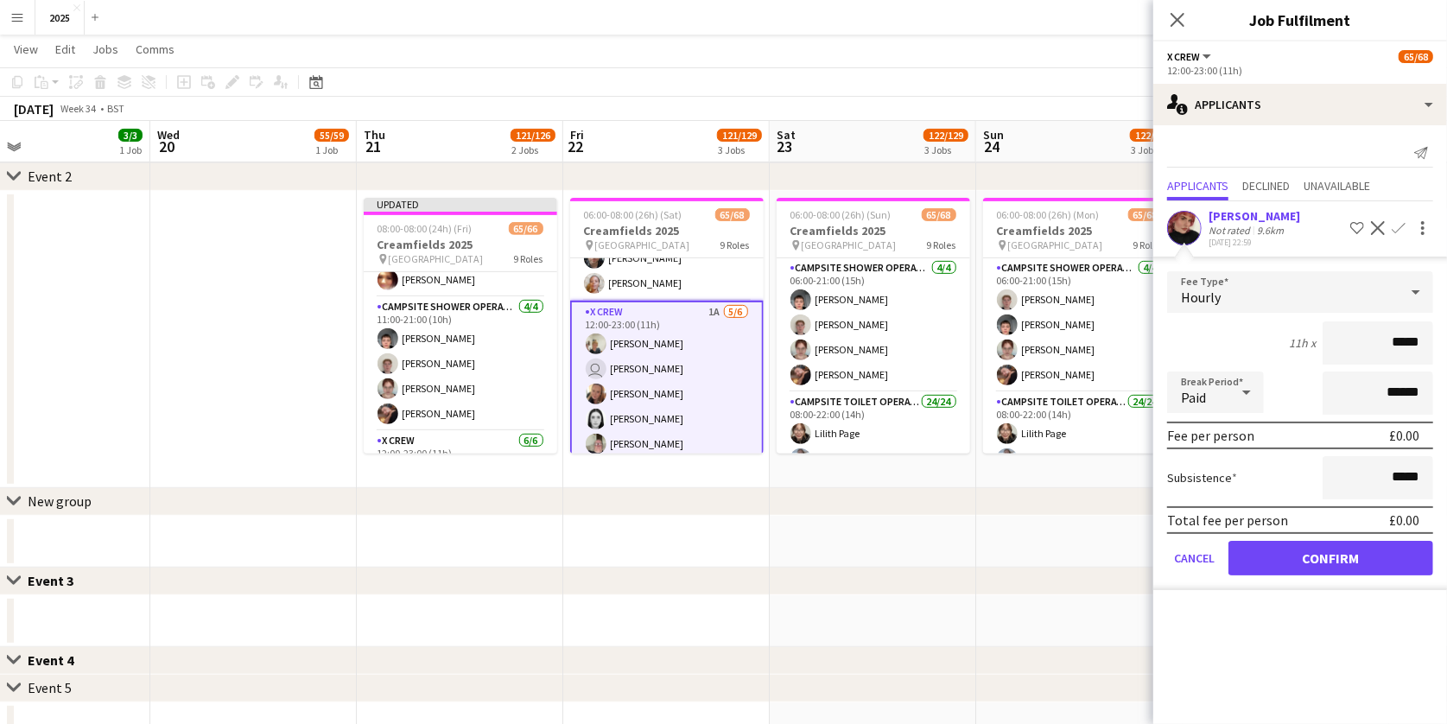
click at [1283, 552] on button "Confirm" at bounding box center [1331, 558] width 205 height 35
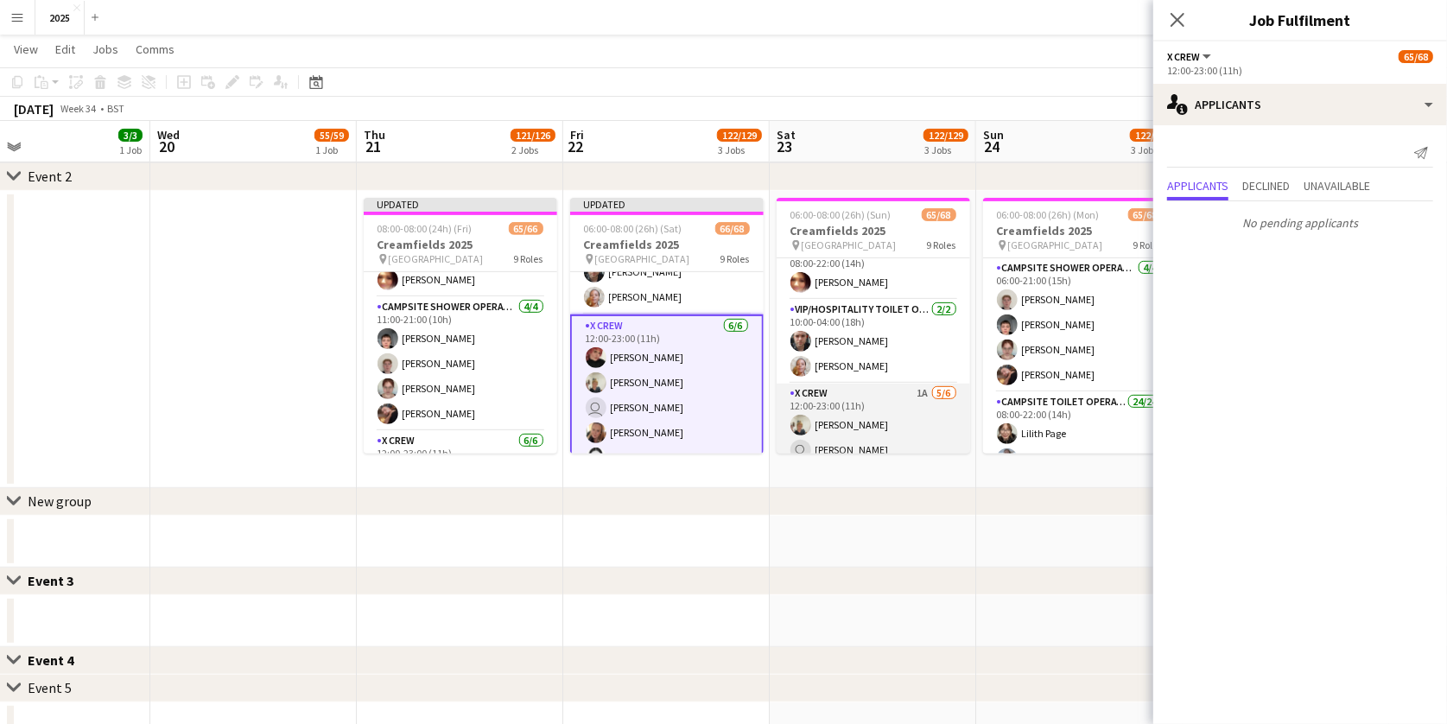
scroll to position [901, 0]
click at [922, 383] on app-card-role "X Crew 1A [DATE] 12:00-23:00 (11h) [PERSON_NAME] user [PERSON_NAME] [PERSON_NAM…" at bounding box center [874, 475] width 194 height 184
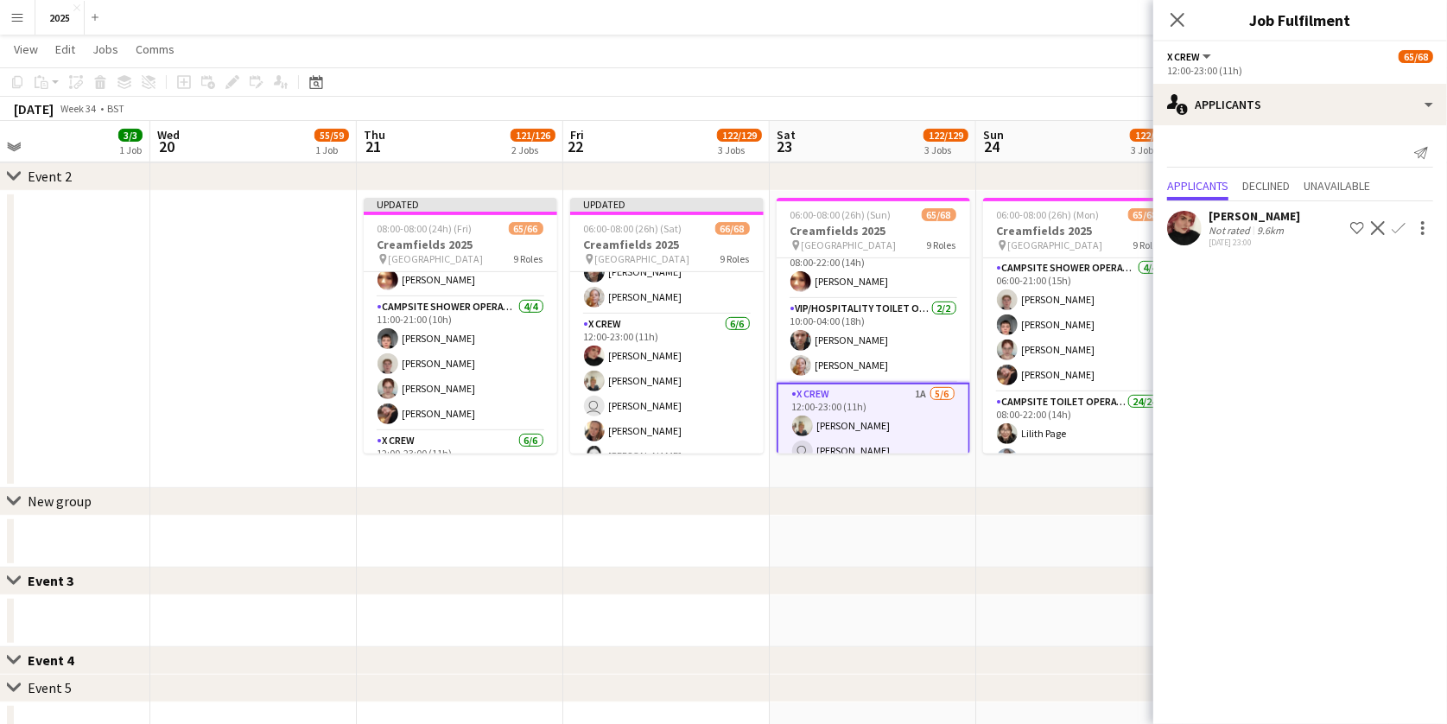
click at [1401, 223] on app-icon "Confirm" at bounding box center [1399, 228] width 14 height 14
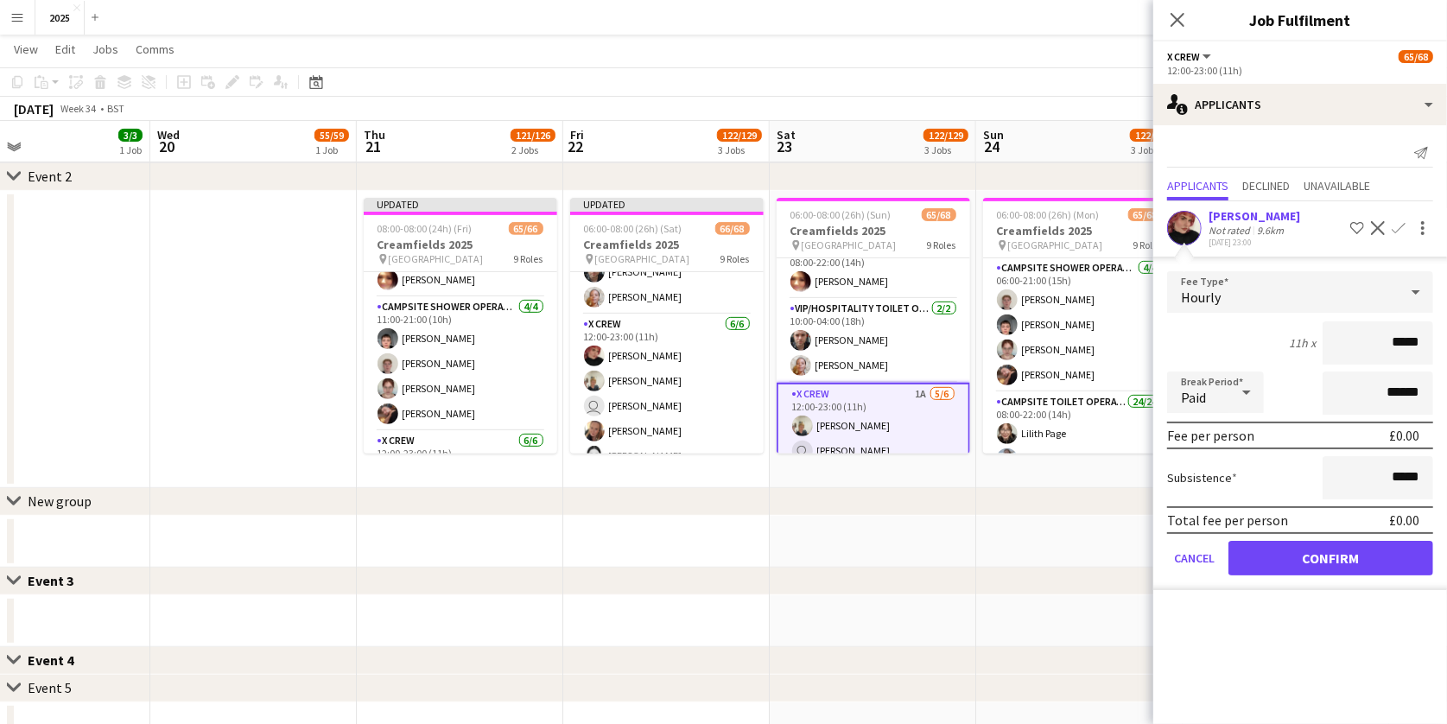
click at [1259, 557] on button "Confirm" at bounding box center [1331, 558] width 205 height 35
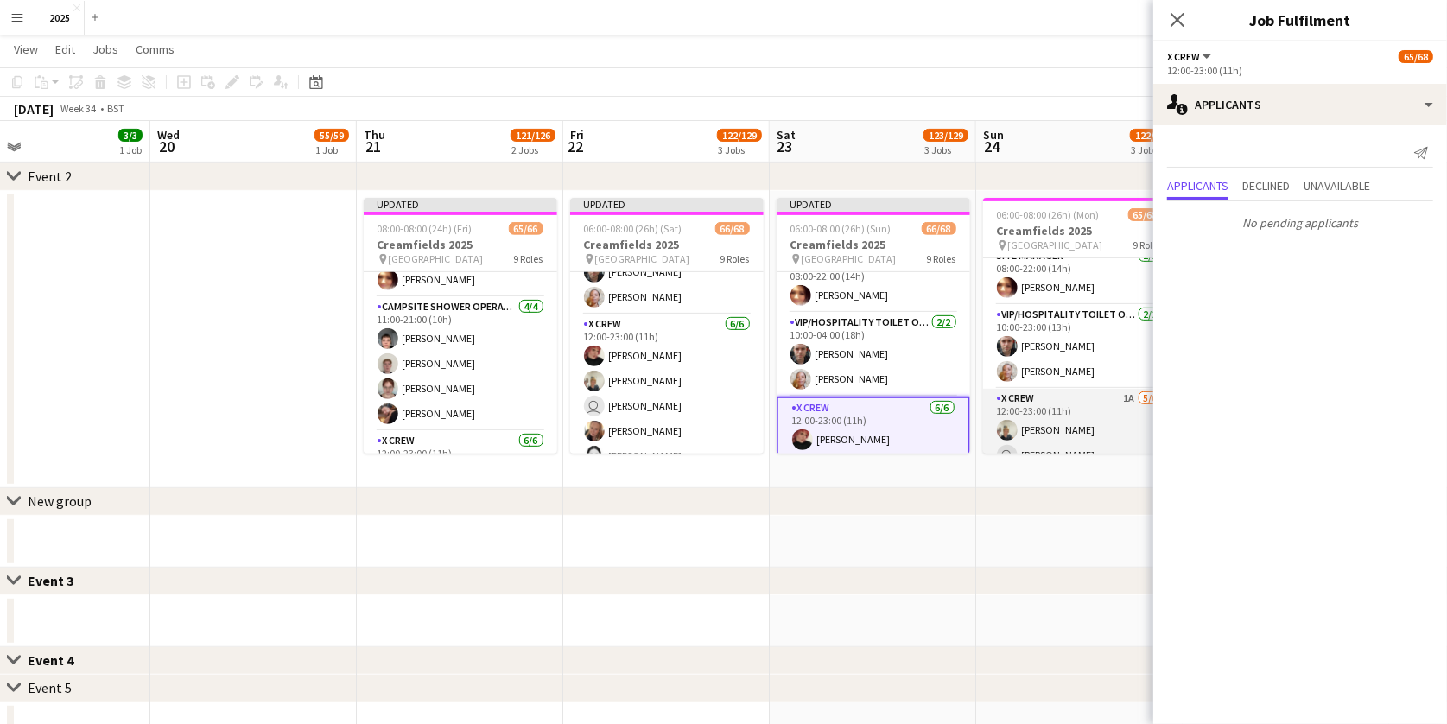
scroll to position [896, 0]
click at [1128, 388] on app-card-role "X Crew 1A [DATE] 12:00-23:00 (11h) [PERSON_NAME] user [PERSON_NAME] [PERSON_NAM…" at bounding box center [1080, 480] width 194 height 184
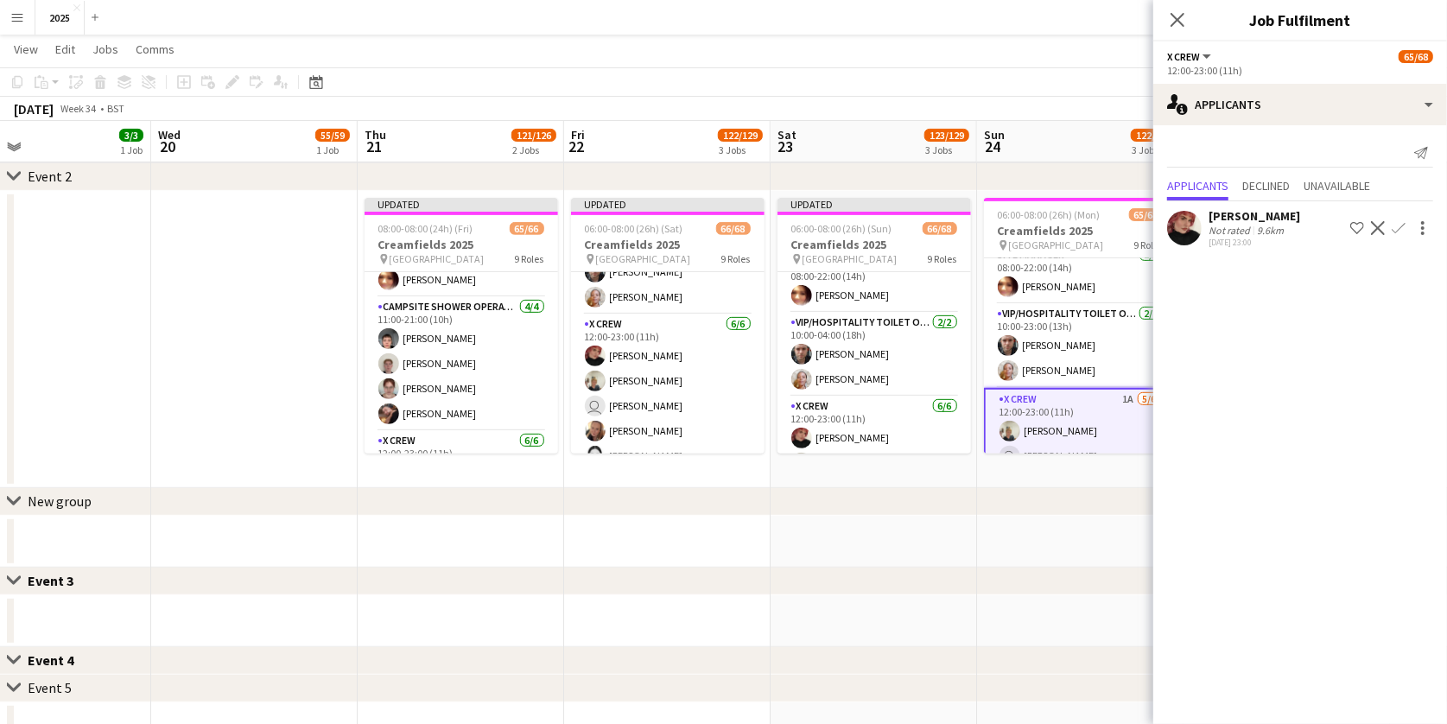
click at [1392, 226] on app-icon "Confirm" at bounding box center [1399, 228] width 14 height 14
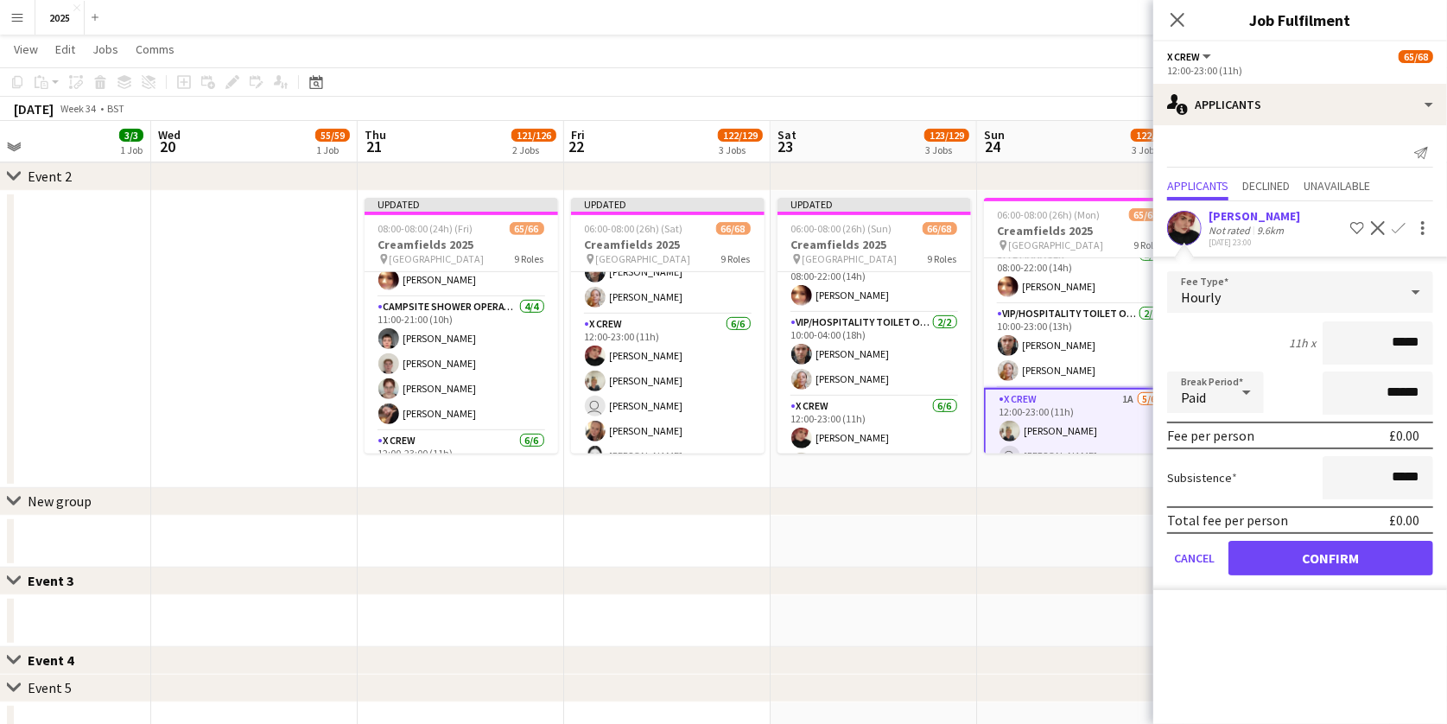
click at [1283, 542] on button "Confirm" at bounding box center [1331, 558] width 205 height 35
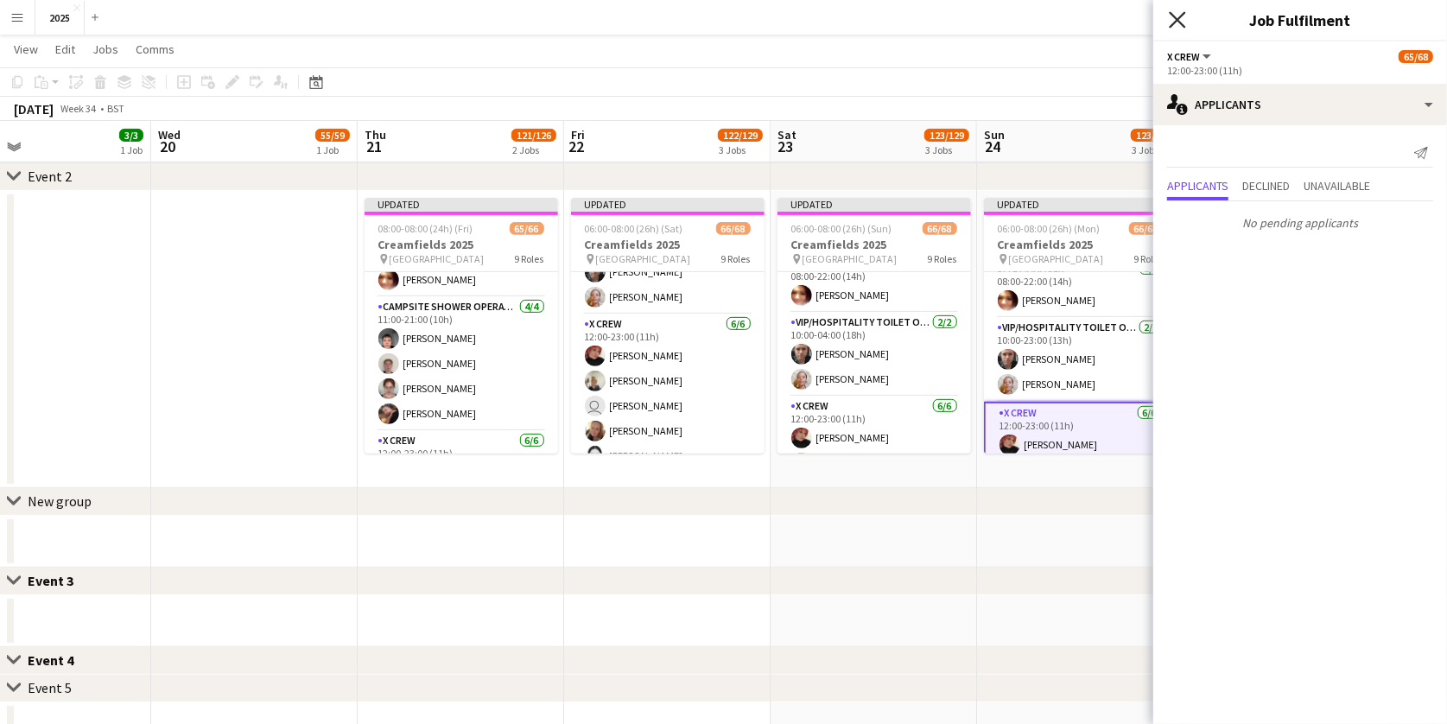
click at [1179, 24] on icon "Close pop-in" at bounding box center [1177, 19] width 16 height 16
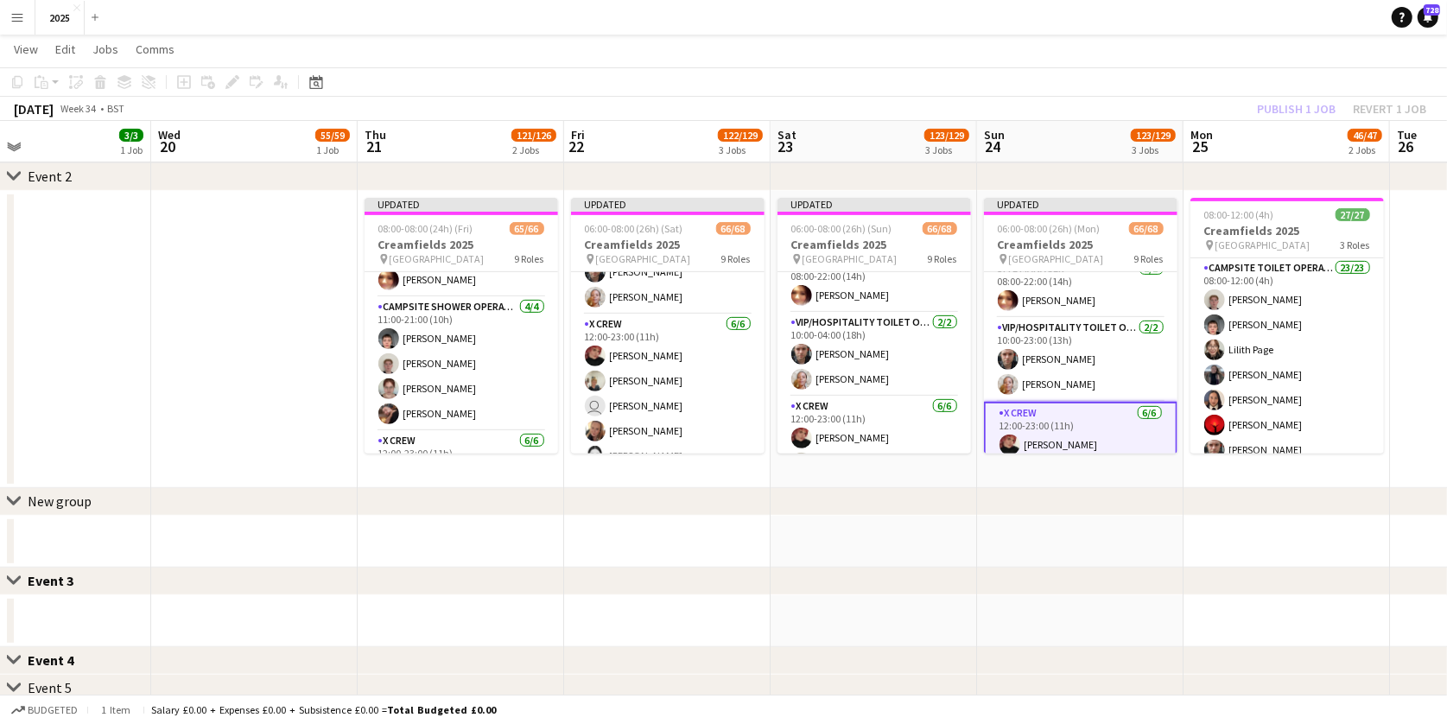
click at [1278, 470] on app-date-cell "08:00-12:00 (4h) 27/27 Creamfields 2025 pin Daresbury Park 3 Roles Campsite Toi…" at bounding box center [1287, 339] width 206 height 297
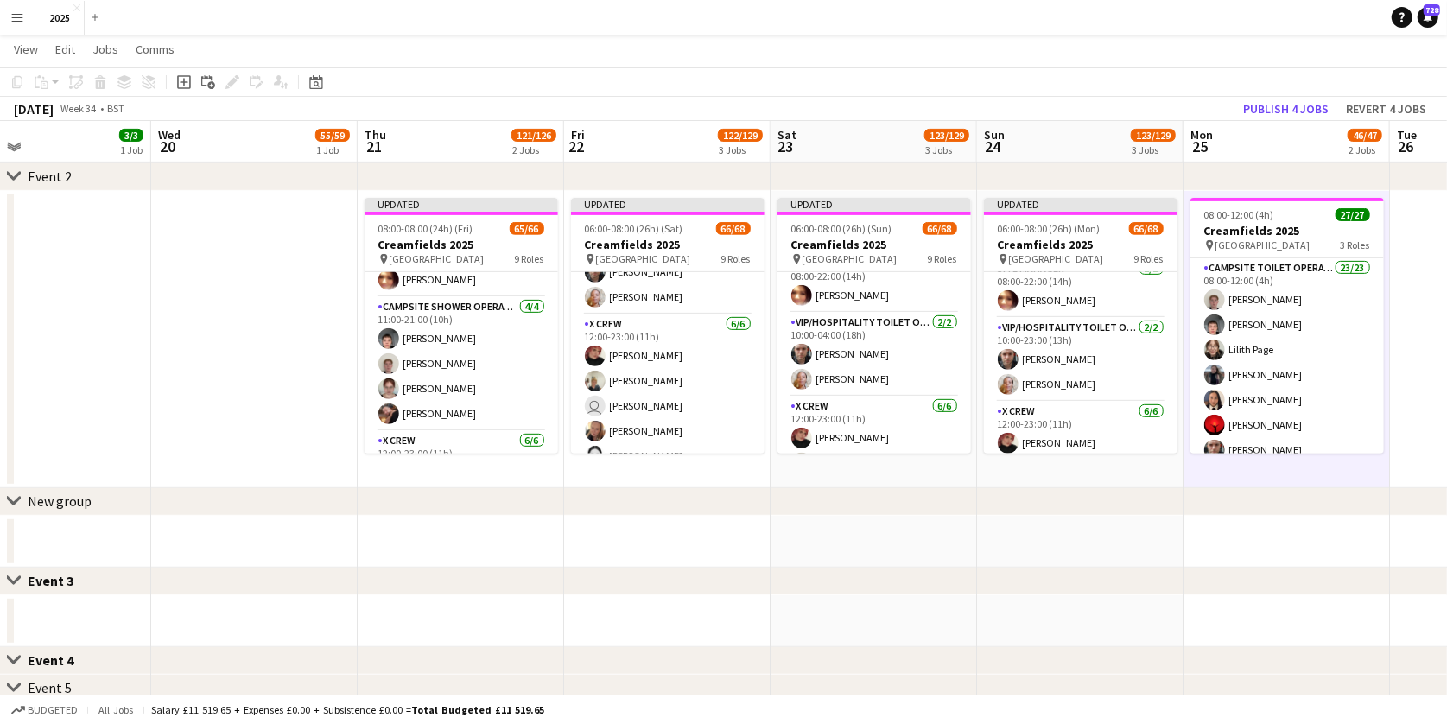
scroll to position [0, 467]
click at [1322, 105] on button "Publish 4 jobs" at bounding box center [1285, 109] width 99 height 22
